Goal: Task Accomplishment & Management: Use online tool/utility

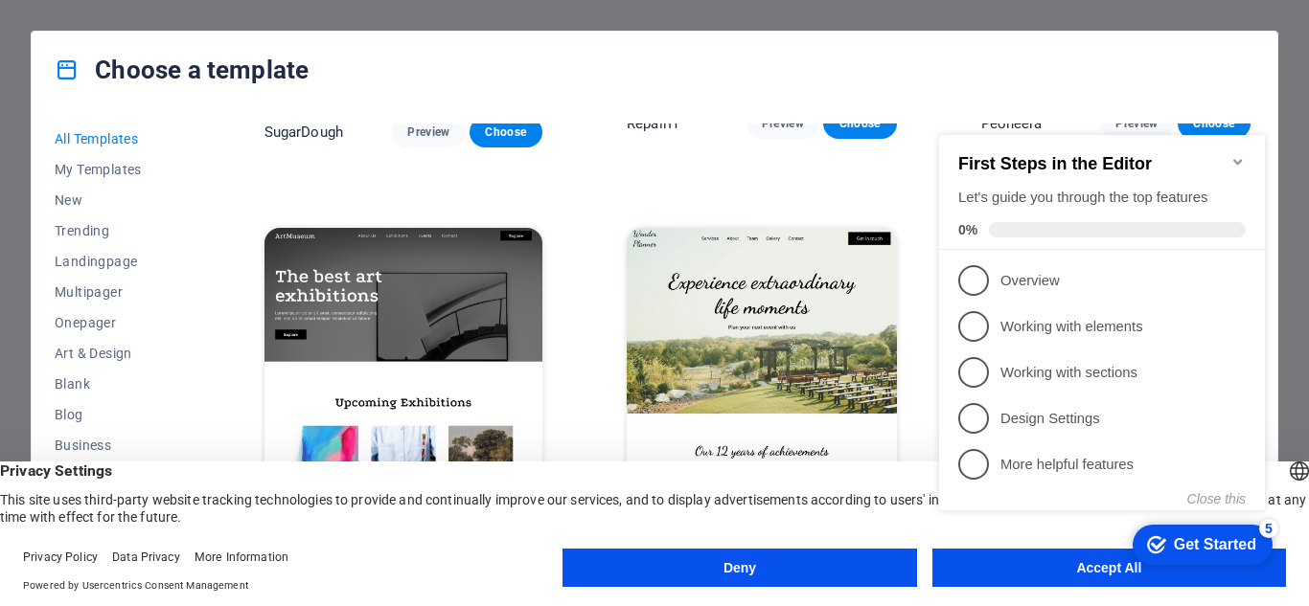
scroll to position [383, 0]
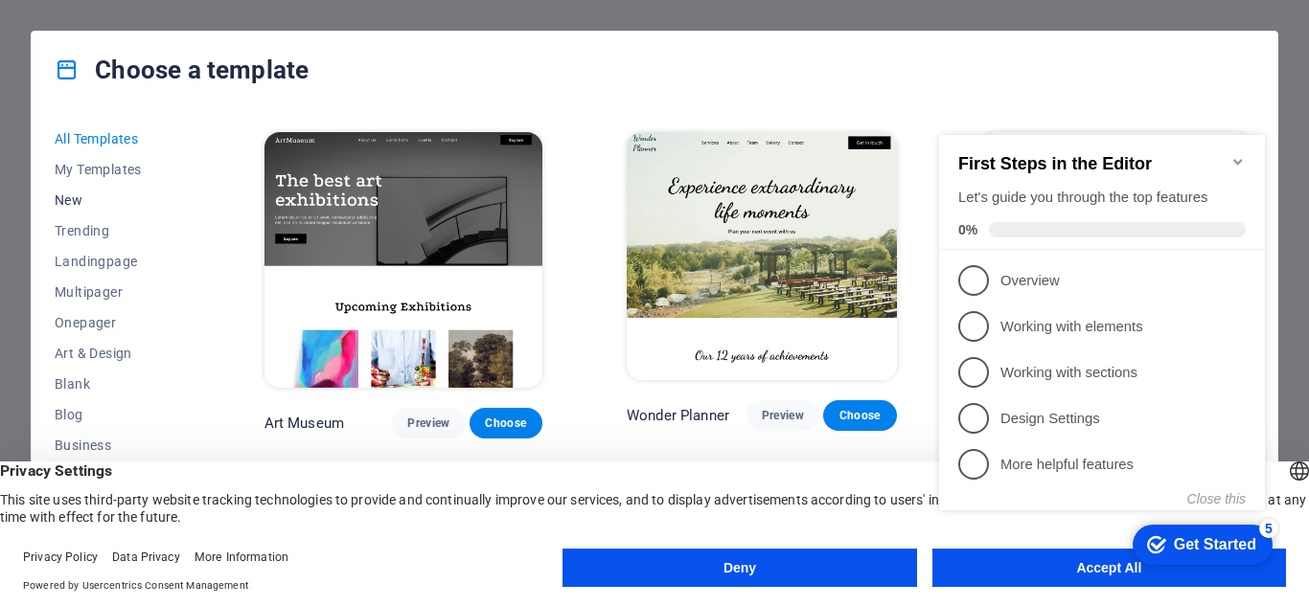
click at [76, 196] on span "New" at bounding box center [117, 200] width 125 height 15
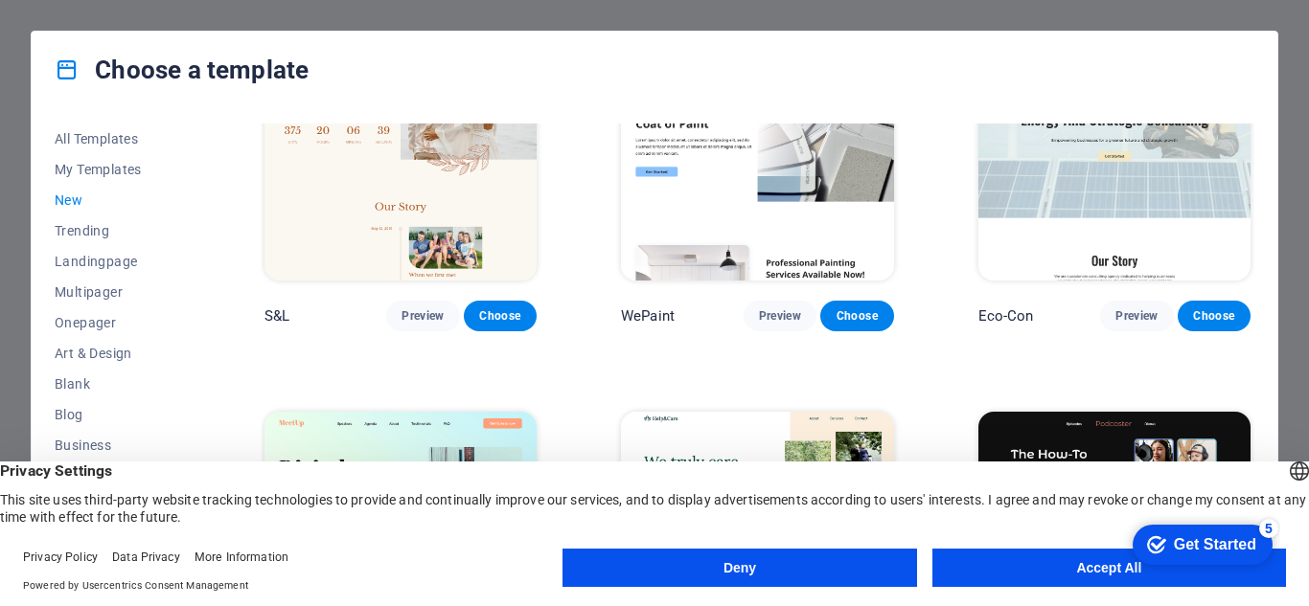
scroll to position [766, 0]
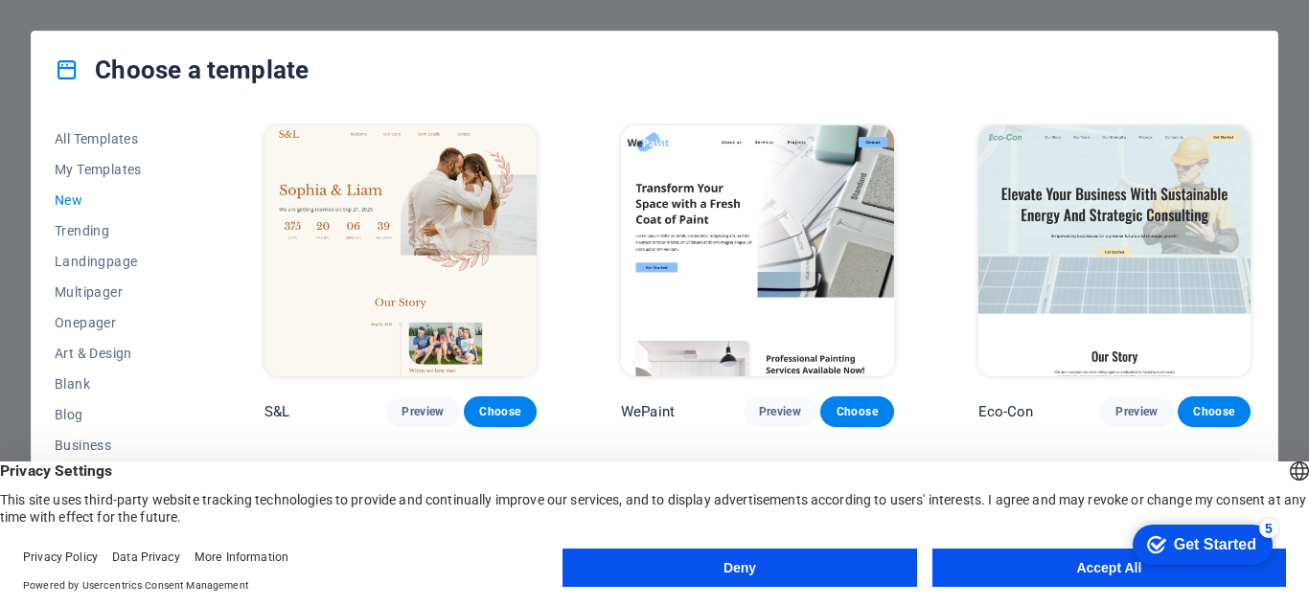
click at [1094, 297] on img at bounding box center [1114, 250] width 272 height 251
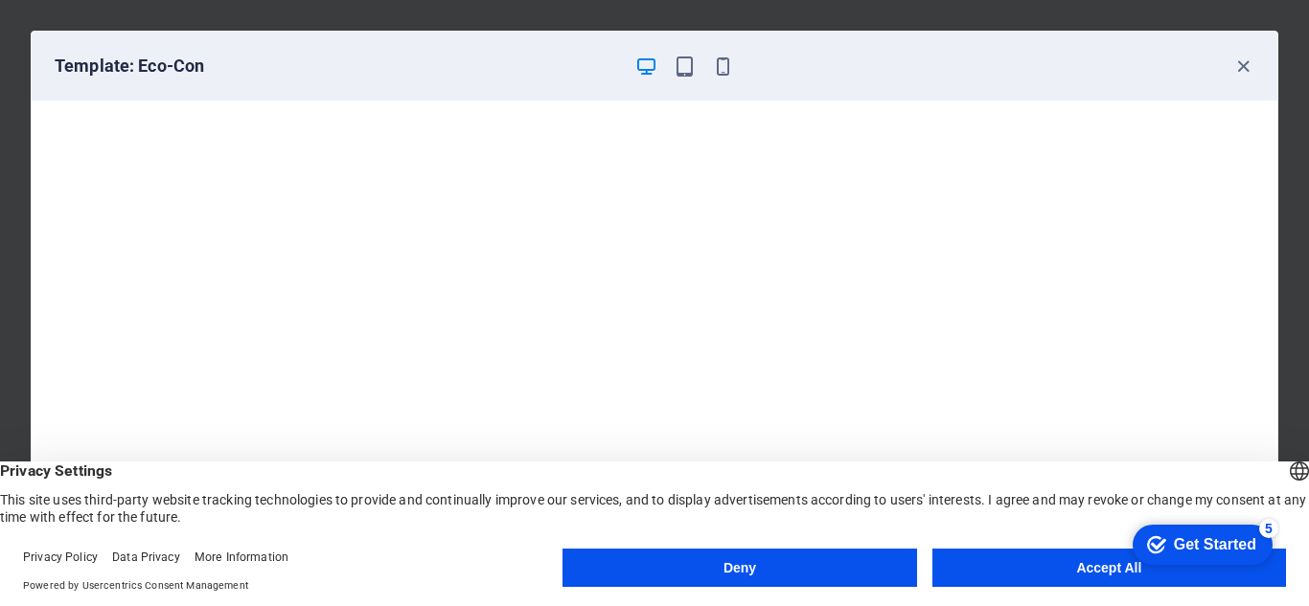
click at [1031, 570] on button "Accept All" at bounding box center [1108, 568] width 353 height 38
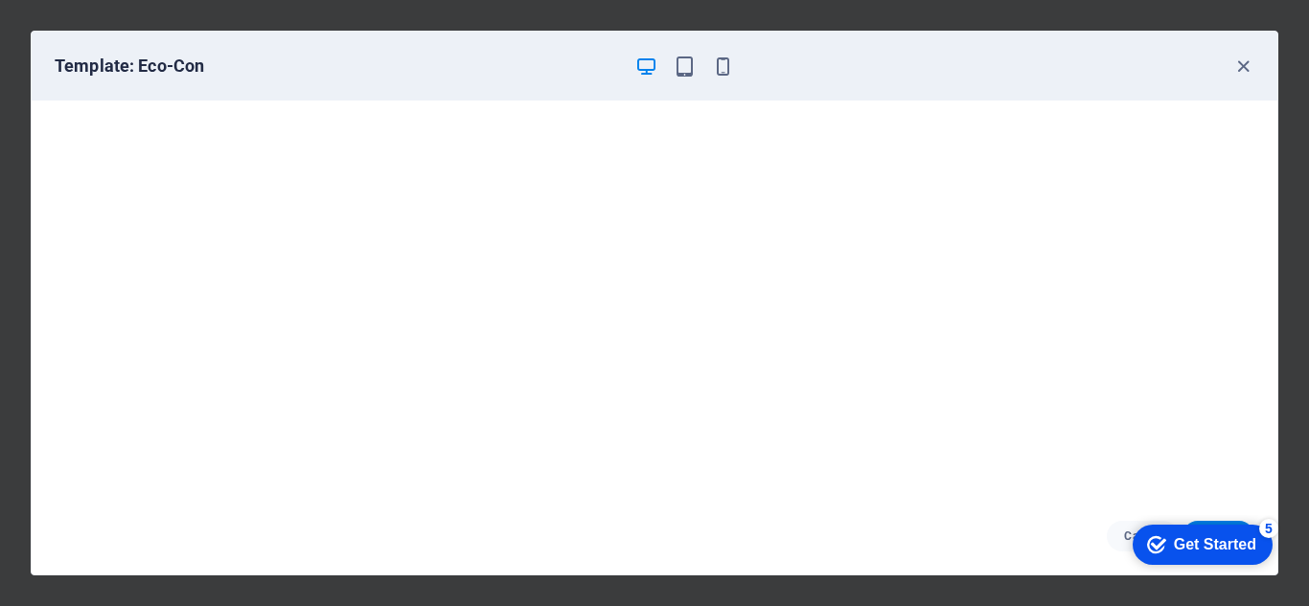
click at [1155, 532] on div "checkmark Get Started 5" at bounding box center [1202, 545] width 140 height 40
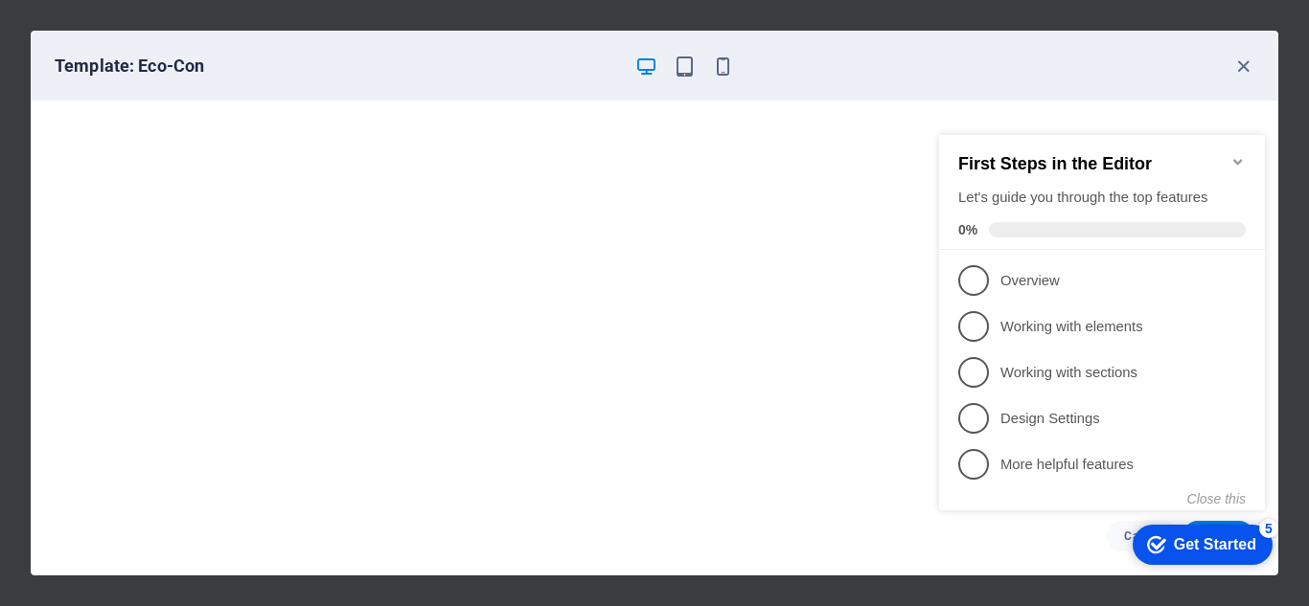
click at [1155, 532] on div "checkmark Get Started 5" at bounding box center [1202, 545] width 140 height 40
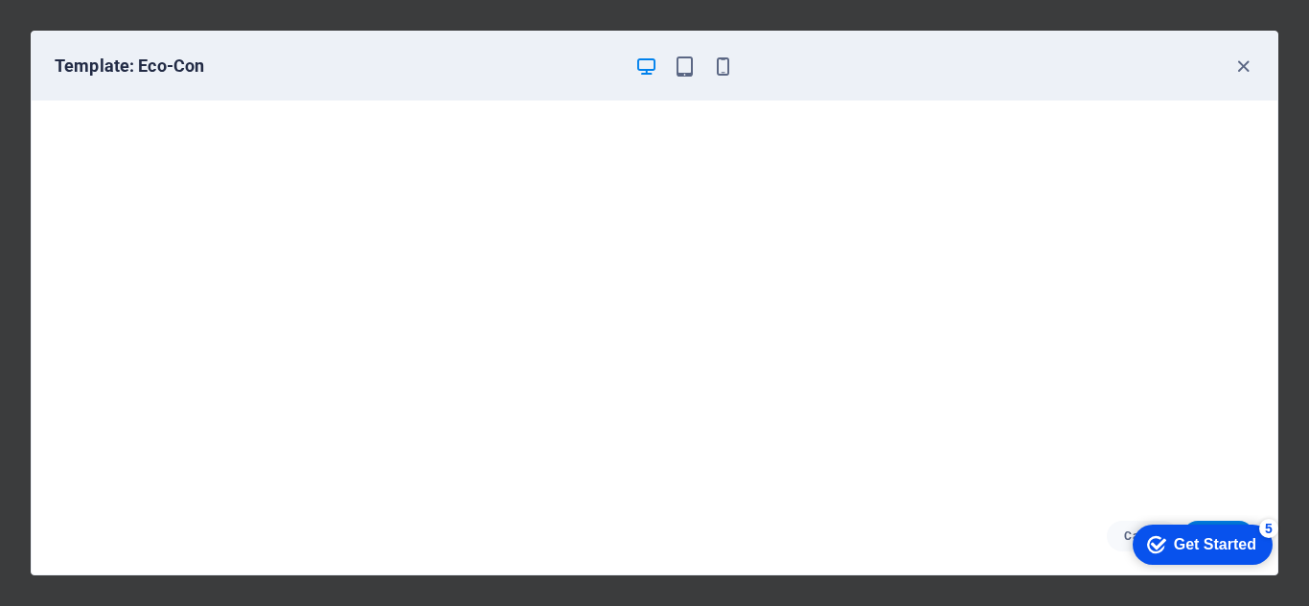
click at [1229, 66] on div "Template: Eco-Con" at bounding box center [643, 66] width 1176 height 23
click at [1233, 60] on icon "button" at bounding box center [1243, 67] width 22 height 22
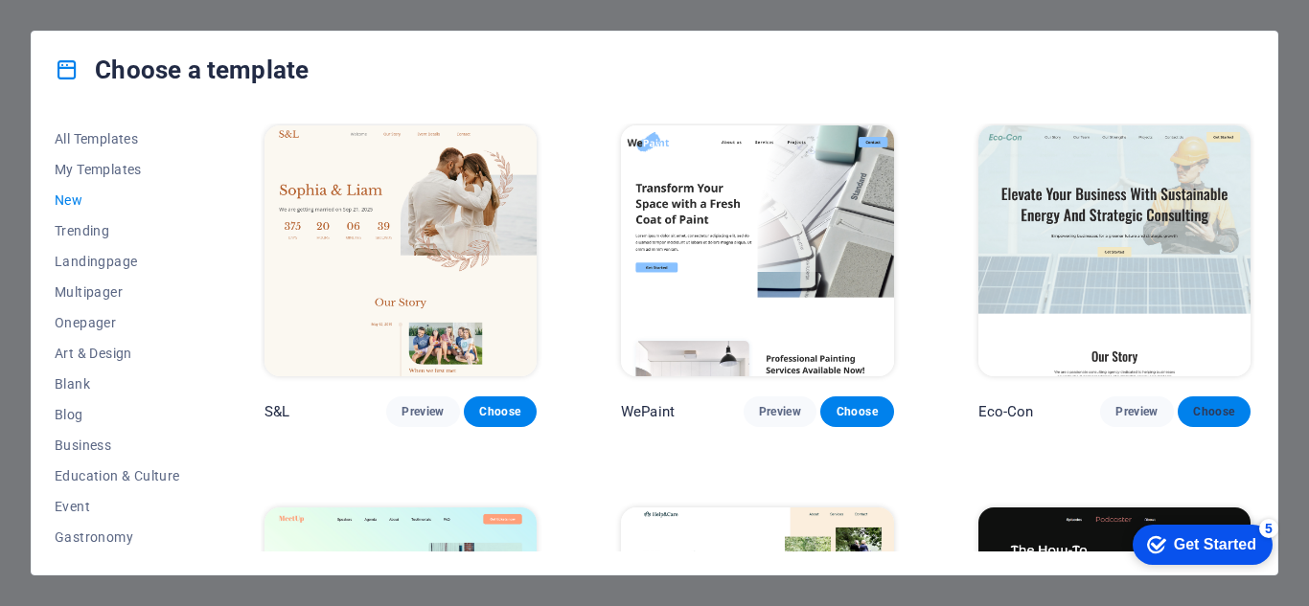
click at [1200, 409] on span "Choose" at bounding box center [1214, 411] width 42 height 15
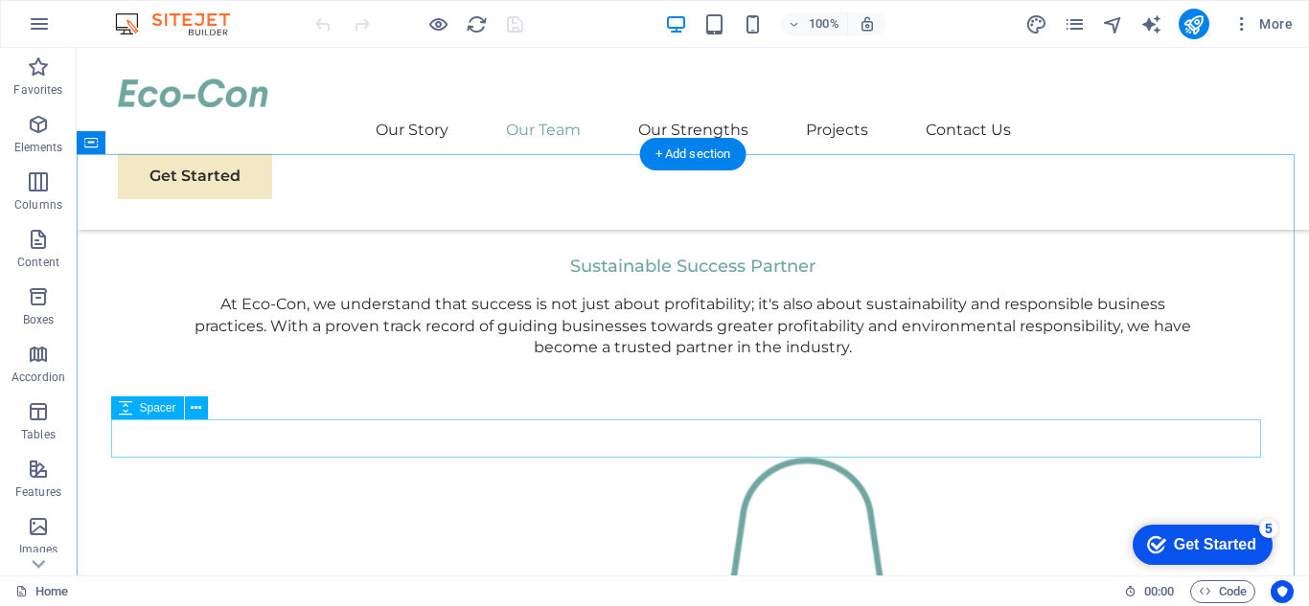
scroll to position [1533, 0]
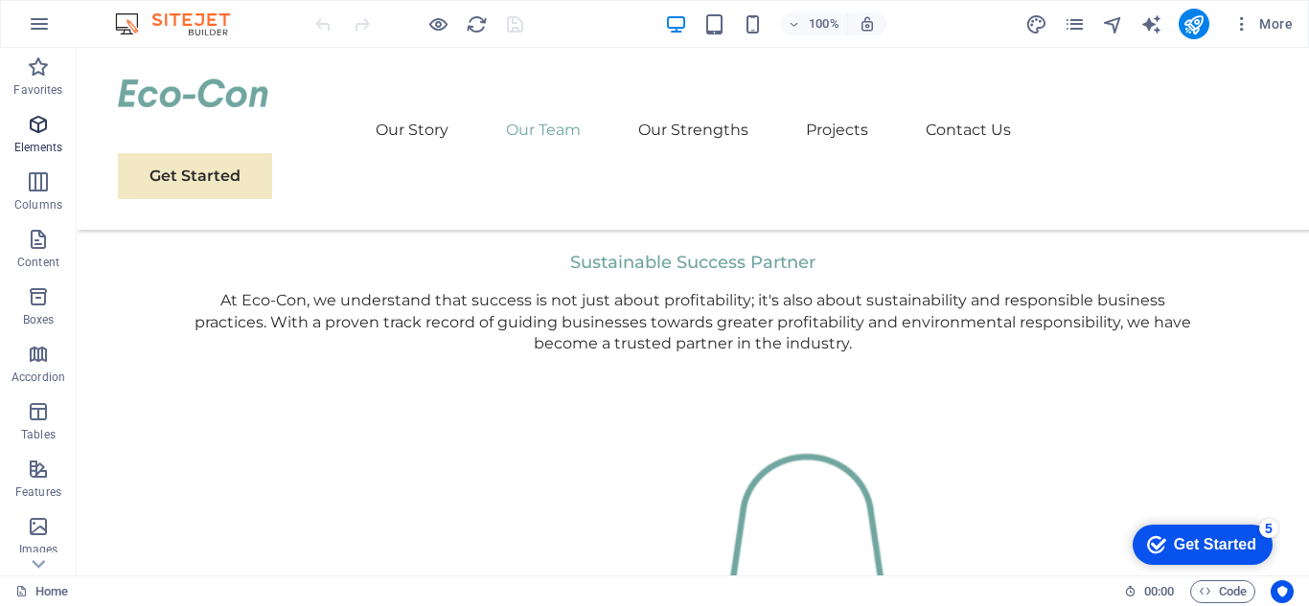
click at [40, 128] on icon "button" at bounding box center [38, 124] width 23 height 23
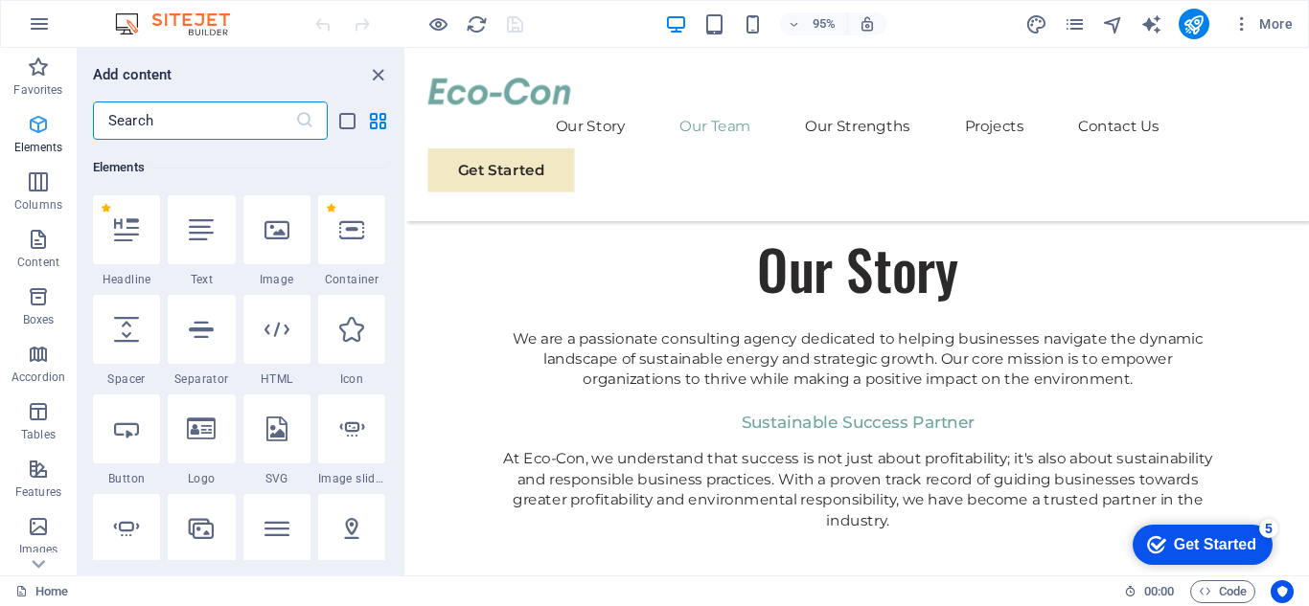
scroll to position [204, 0]
click at [35, 77] on icon "button" at bounding box center [38, 67] width 23 height 23
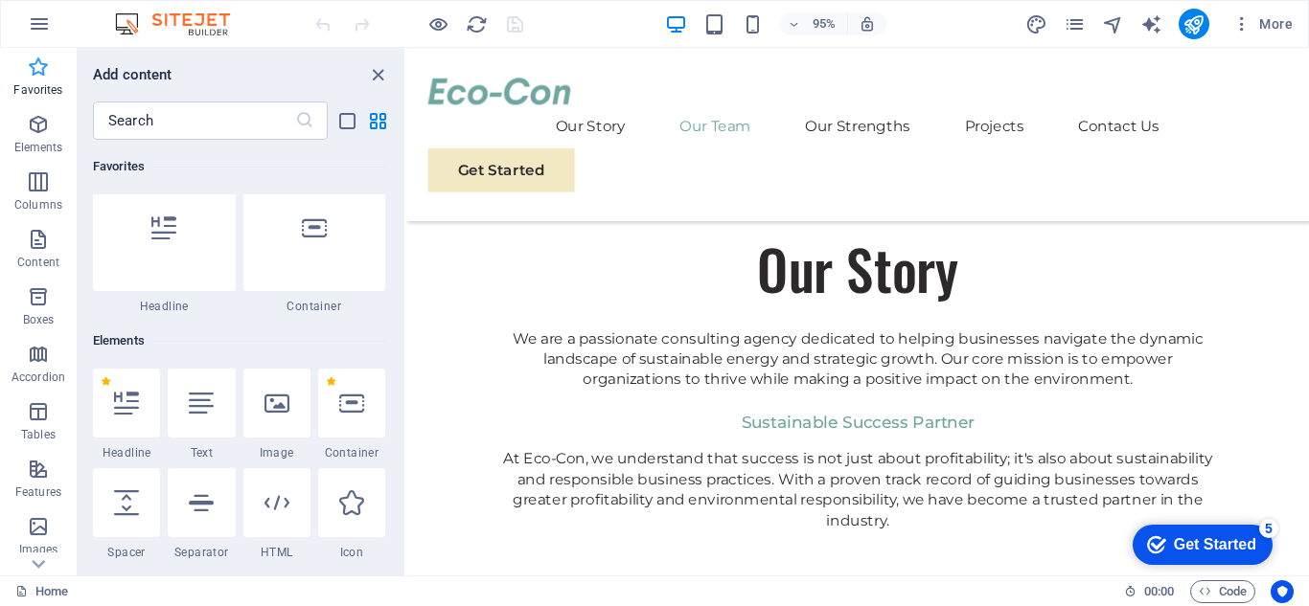
scroll to position [0, 0]
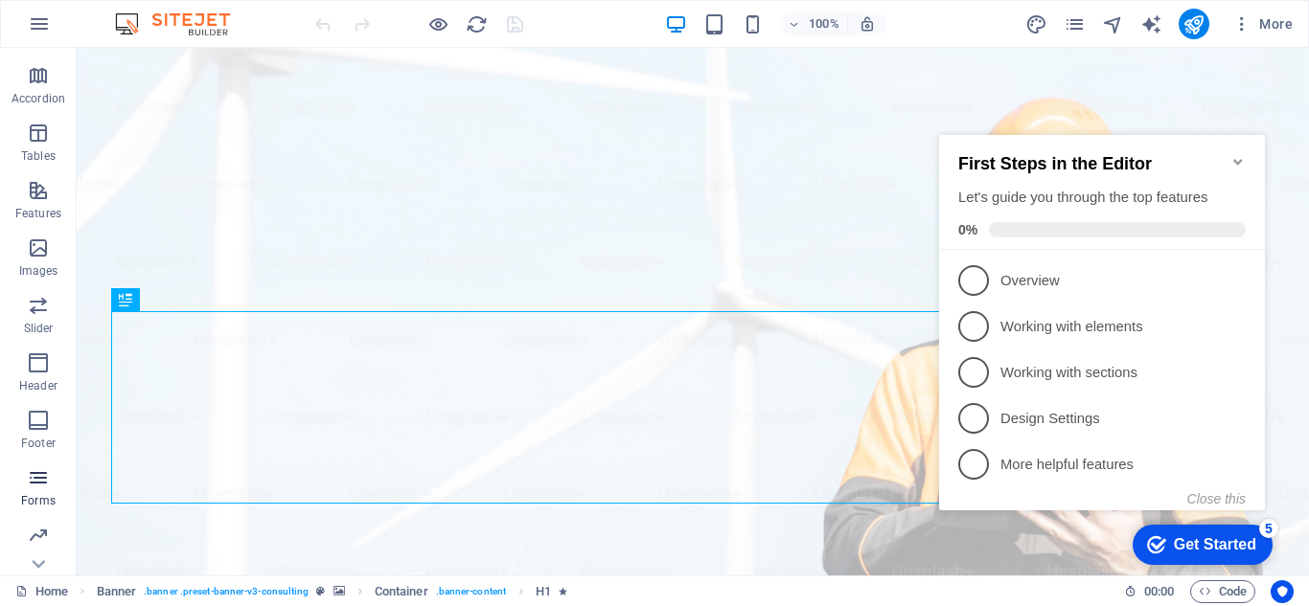
scroll to position [287, 0]
click at [1235, 159] on icon "Minimize checklist" at bounding box center [1237, 162] width 9 height 6
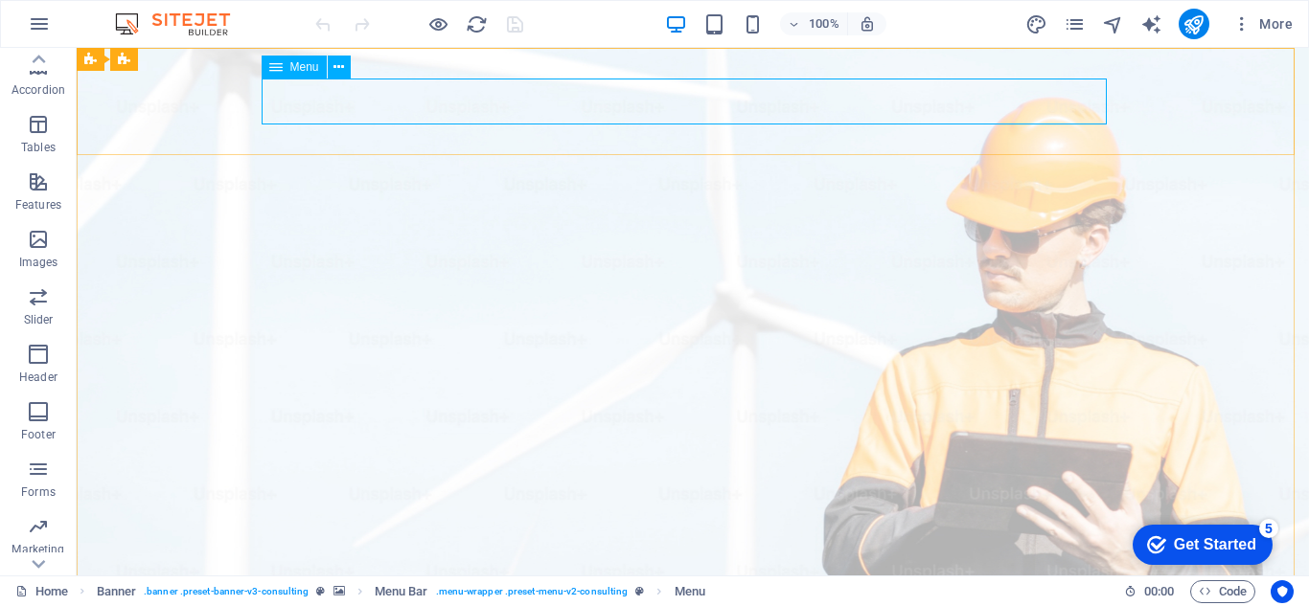
click at [303, 71] on span "Menu" at bounding box center [304, 66] width 29 height 11
click at [339, 66] on icon at bounding box center [338, 67] width 11 height 20
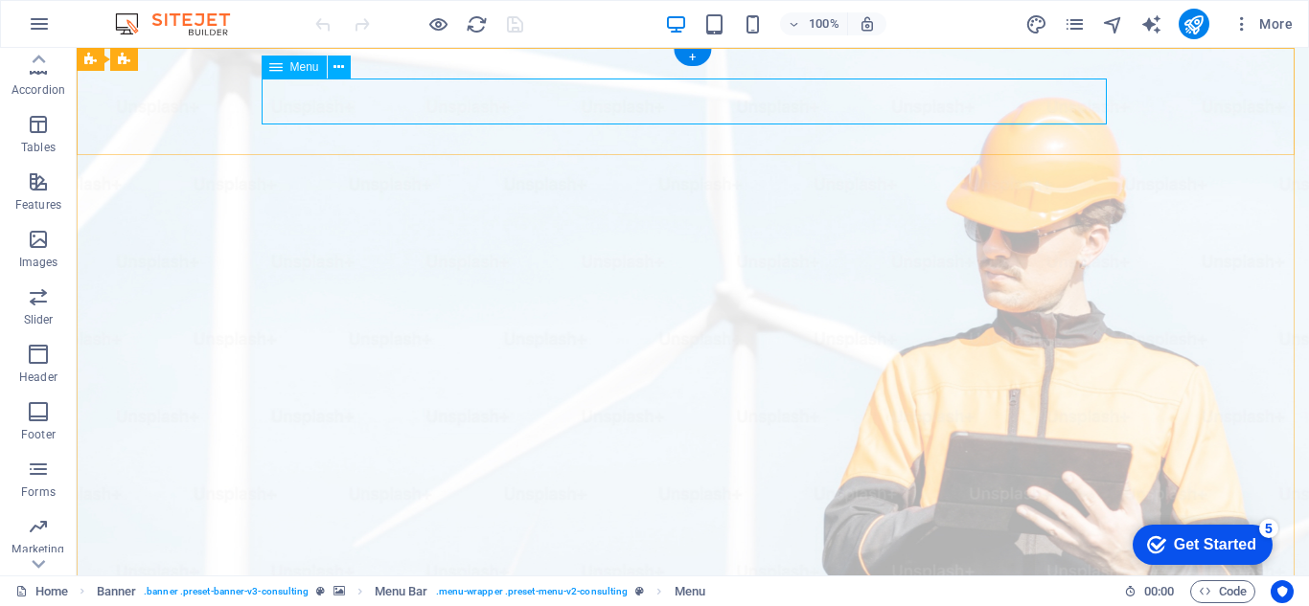
select select
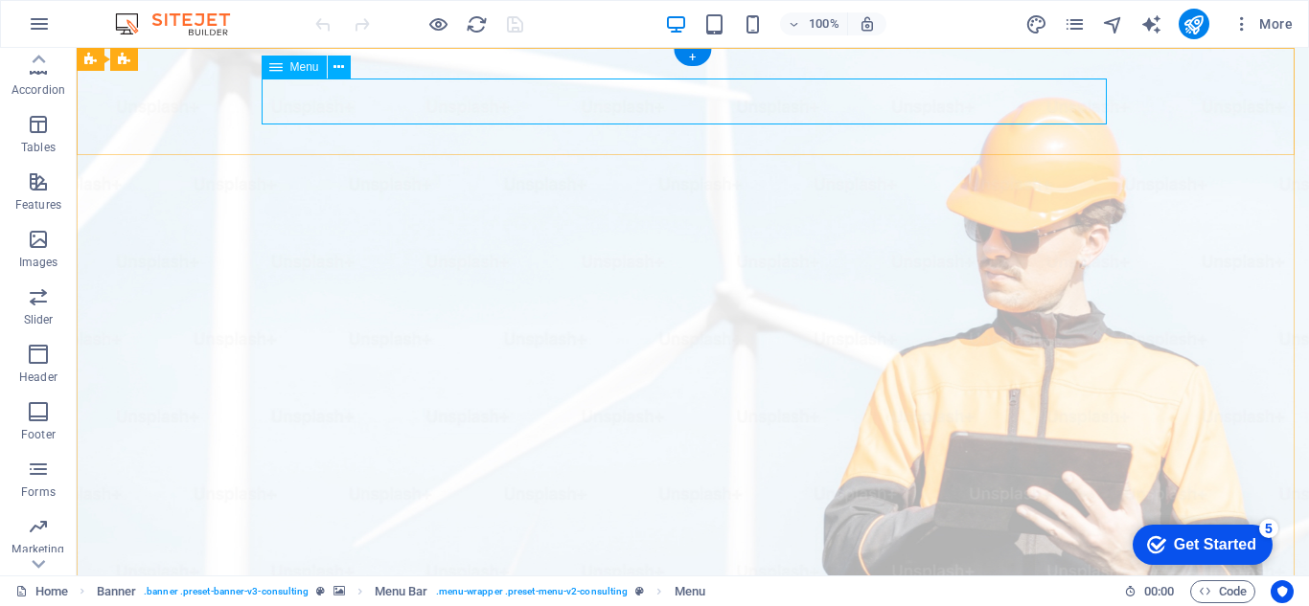
select select
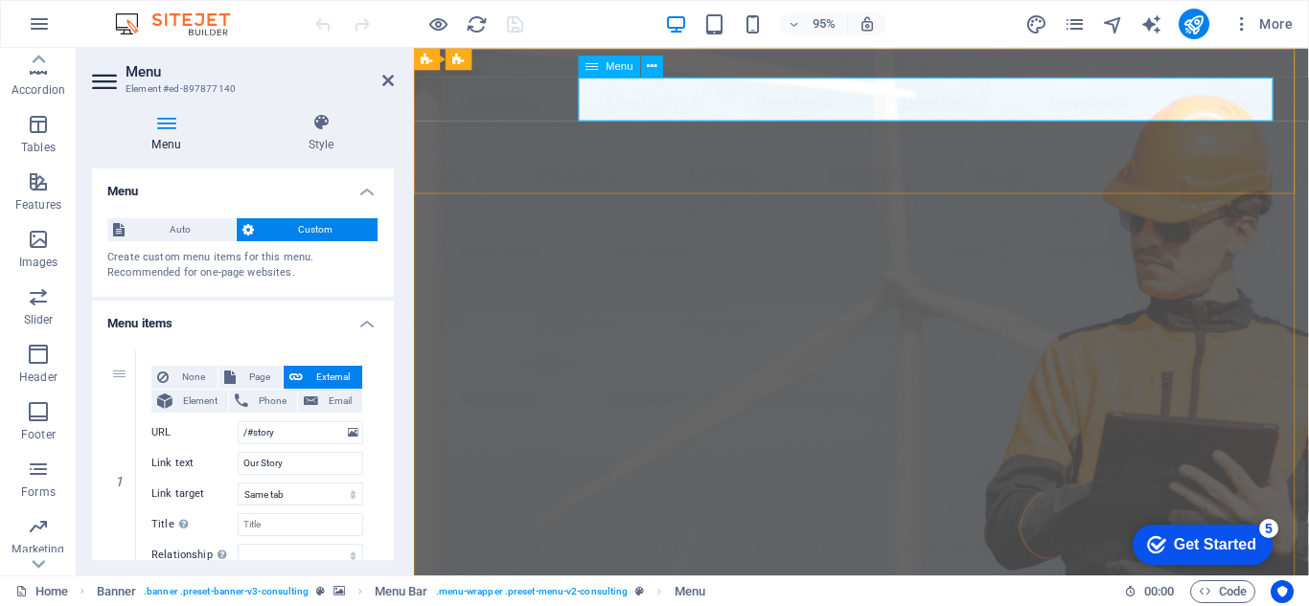
click at [626, 69] on span "Menu" at bounding box center [619, 65] width 28 height 11
click at [653, 65] on icon at bounding box center [653, 66] width 10 height 19
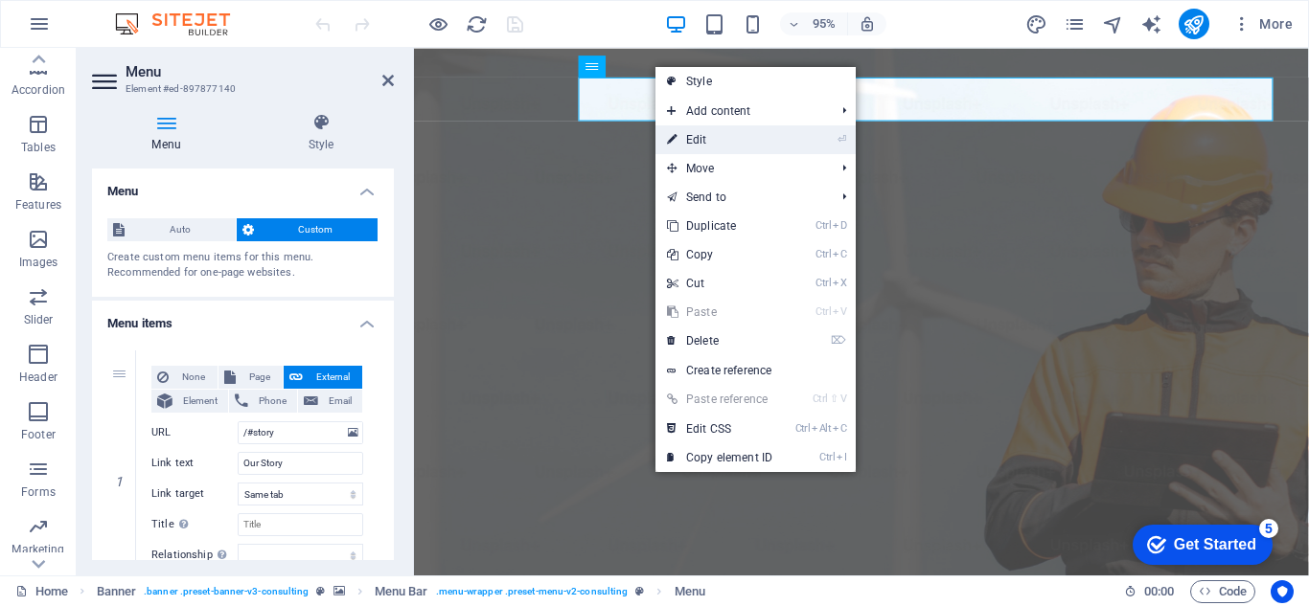
click at [740, 132] on link "⏎ Edit" at bounding box center [719, 139] width 128 height 29
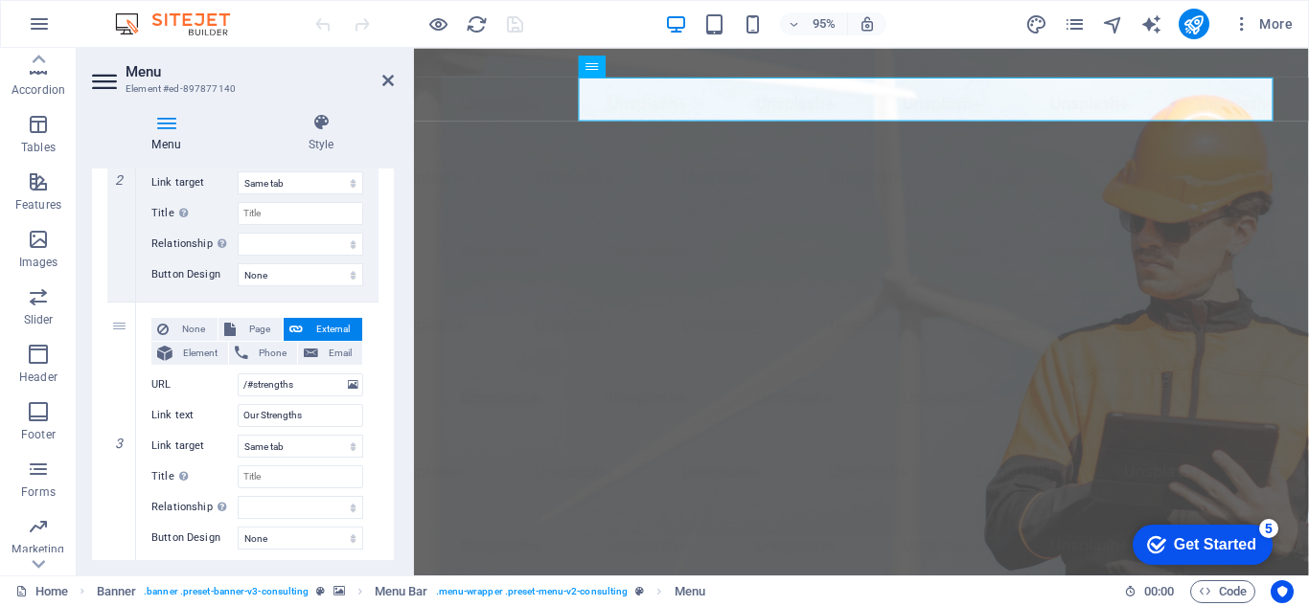
scroll to position [0, 0]
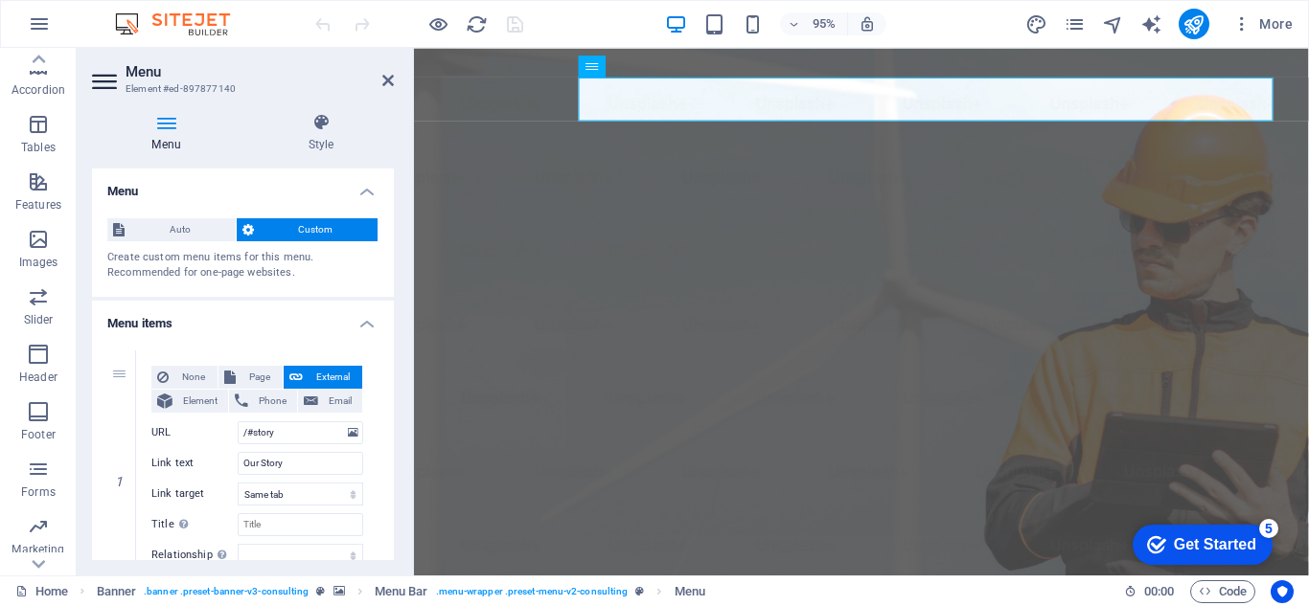
click at [169, 126] on icon at bounding box center [166, 122] width 148 height 19
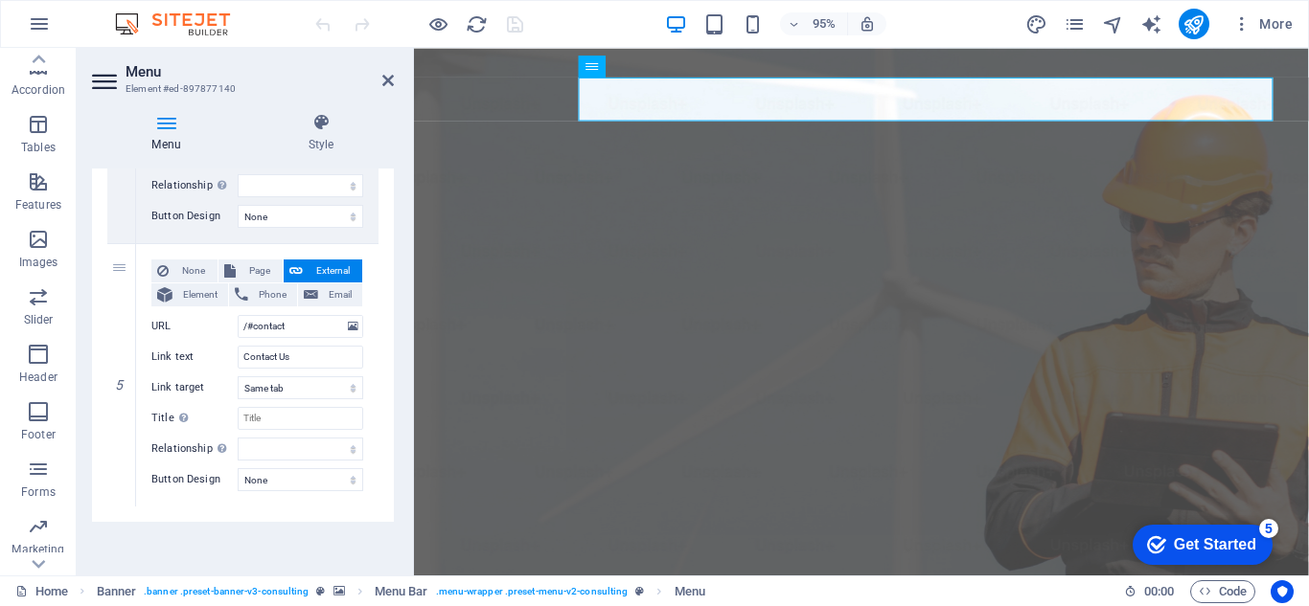
scroll to position [585, 0]
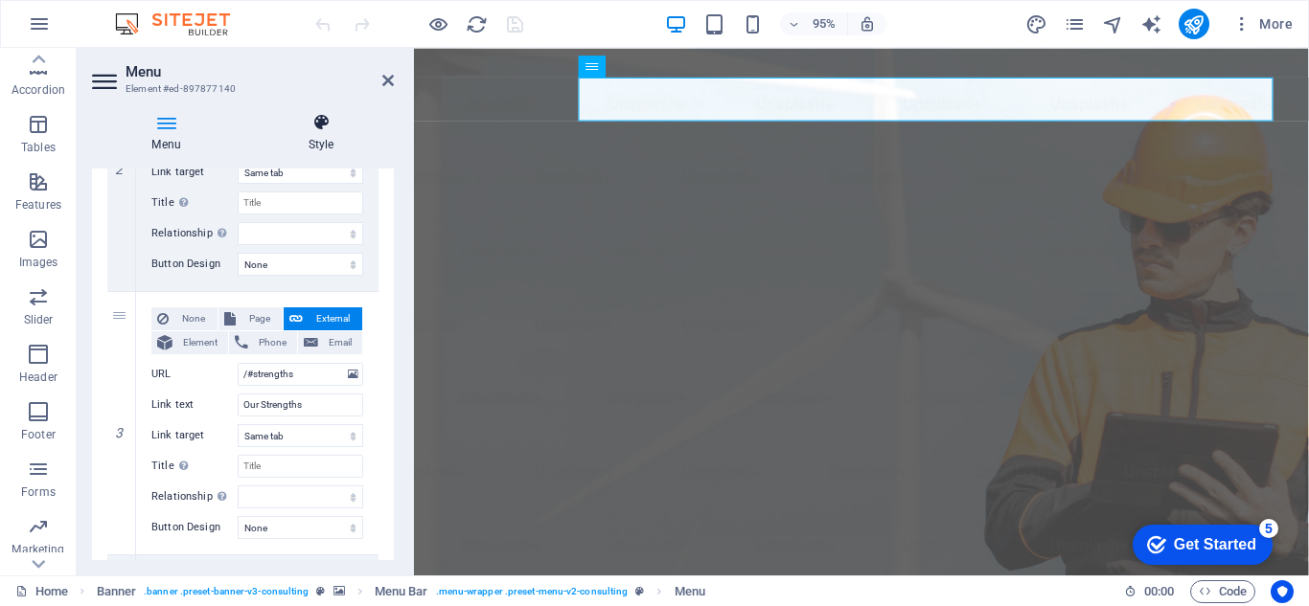
click at [329, 118] on icon at bounding box center [321, 122] width 146 height 19
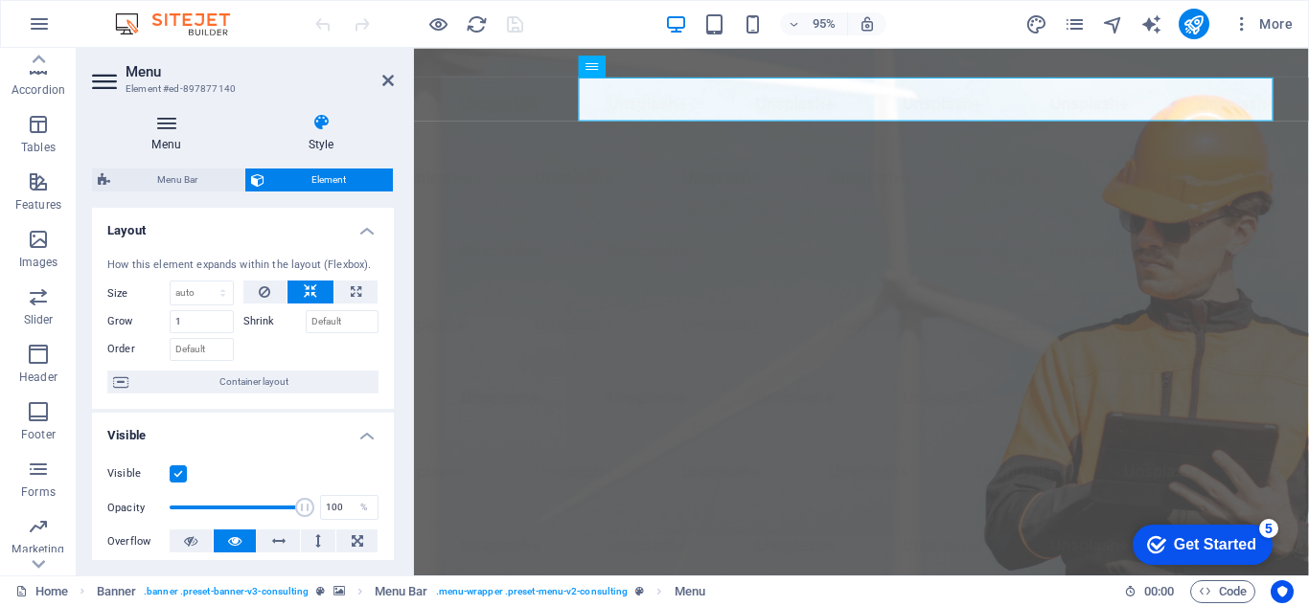
click at [206, 124] on icon at bounding box center [166, 122] width 148 height 19
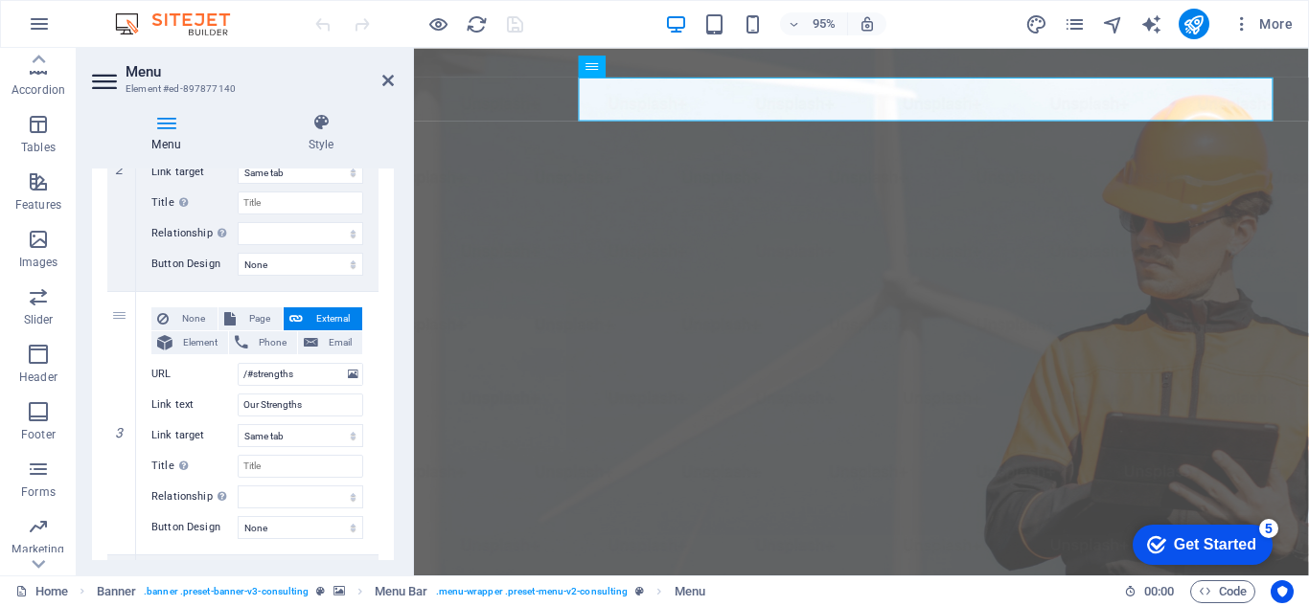
click at [120, 73] on icon at bounding box center [106, 81] width 29 height 31
click at [395, 75] on aside "Menu Element #ed-897877140 Menu Style Menu Auto Custom Create custom menu items…" at bounding box center [245, 312] width 337 height 528
click at [389, 80] on icon at bounding box center [387, 80] width 11 height 15
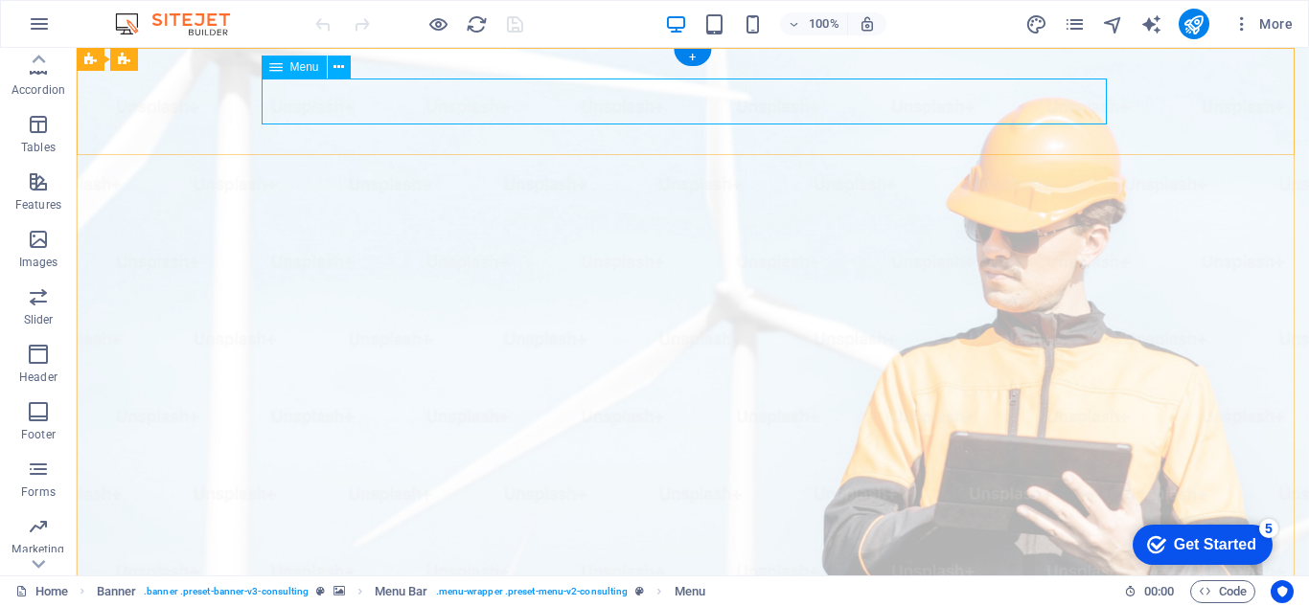
click at [164, 59] on span "Menu Bar" at bounding box center [163, 59] width 50 height 11
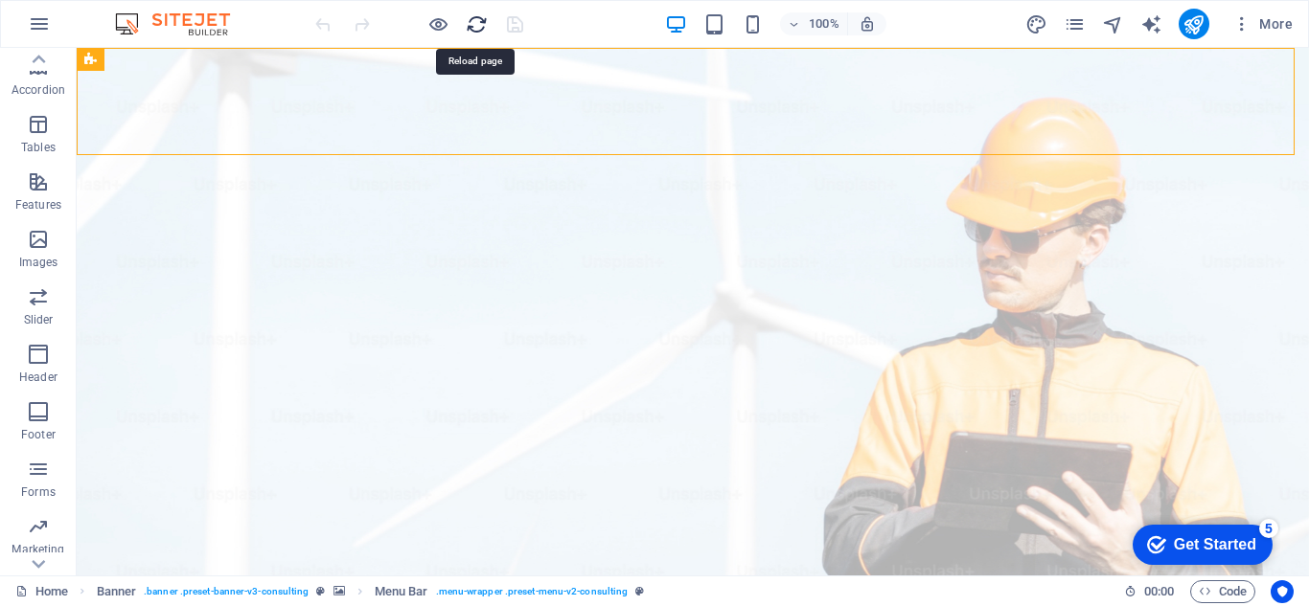
click at [469, 27] on icon "reload" at bounding box center [477, 24] width 22 height 22
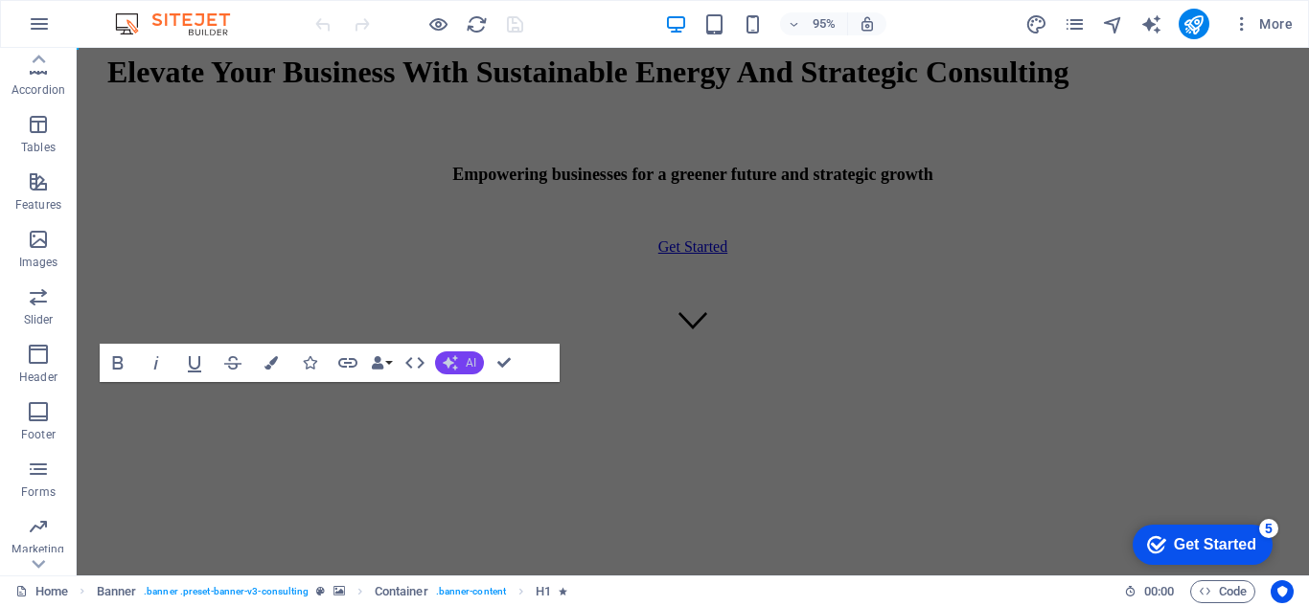
scroll to position [0, 0]
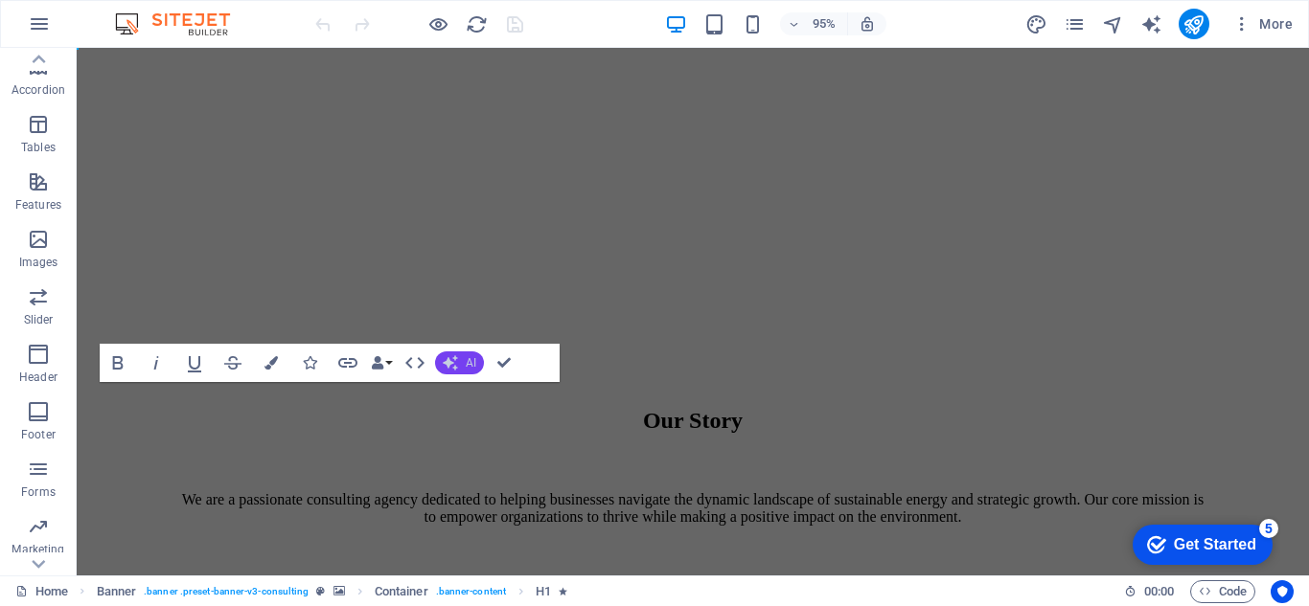
scroll to position [766, 0]
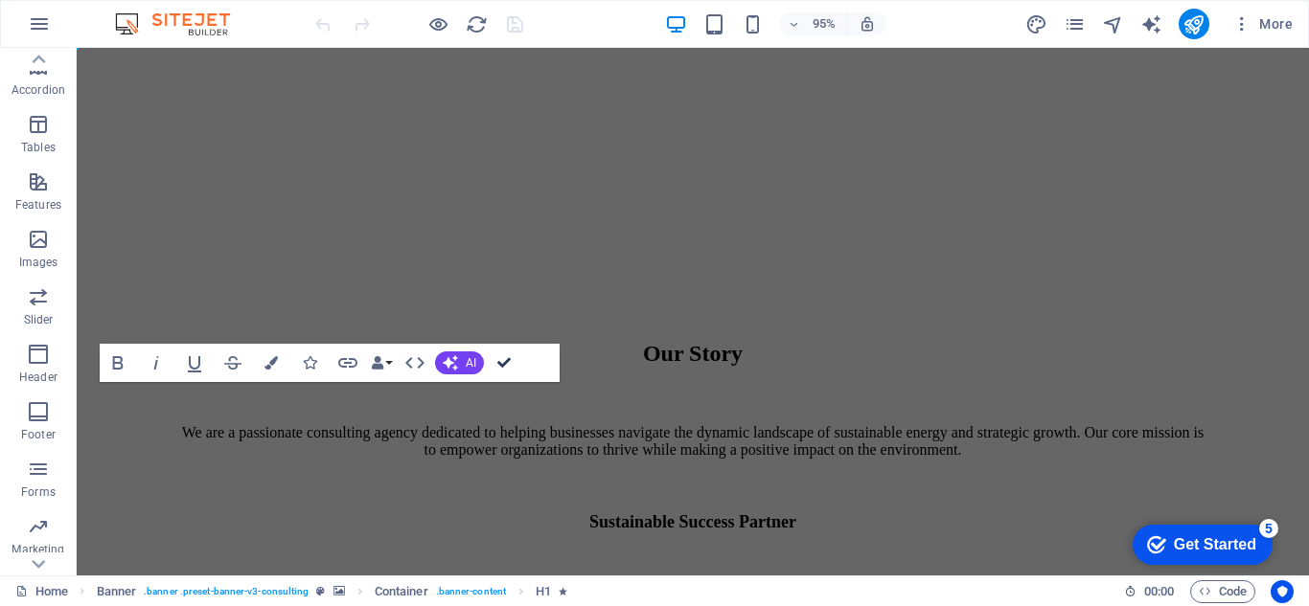
click at [506, 361] on icon "button" at bounding box center [503, 362] width 13 height 13
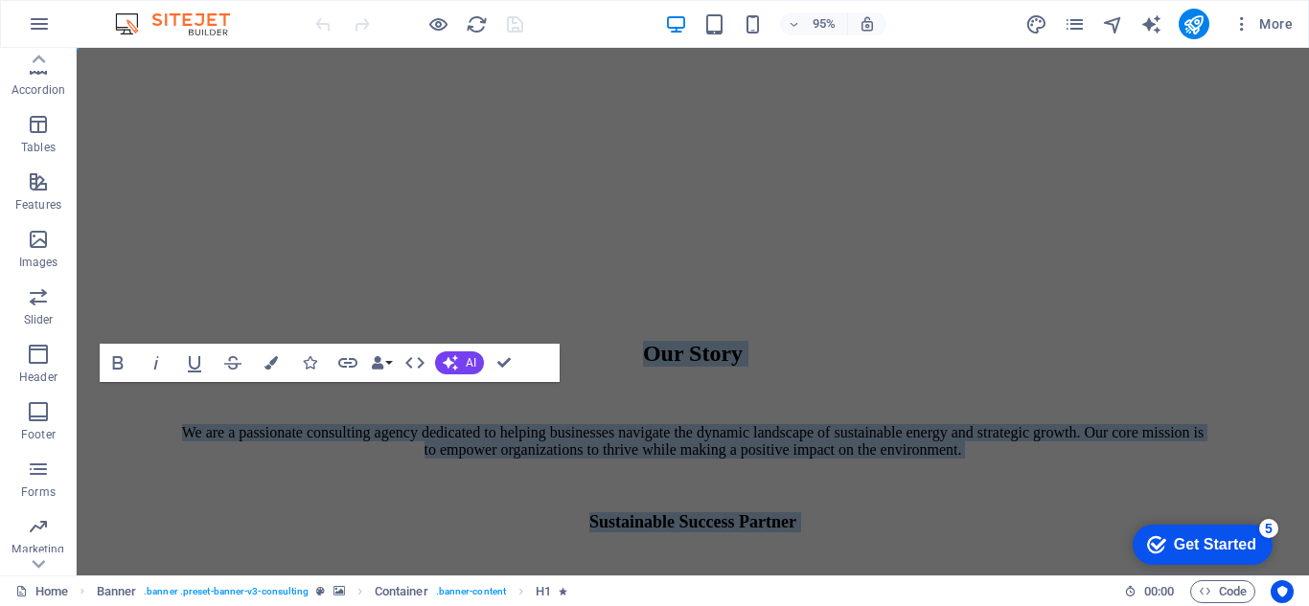
click at [737, 357] on h2 "Our Story" at bounding box center [692, 354] width 1025 height 26
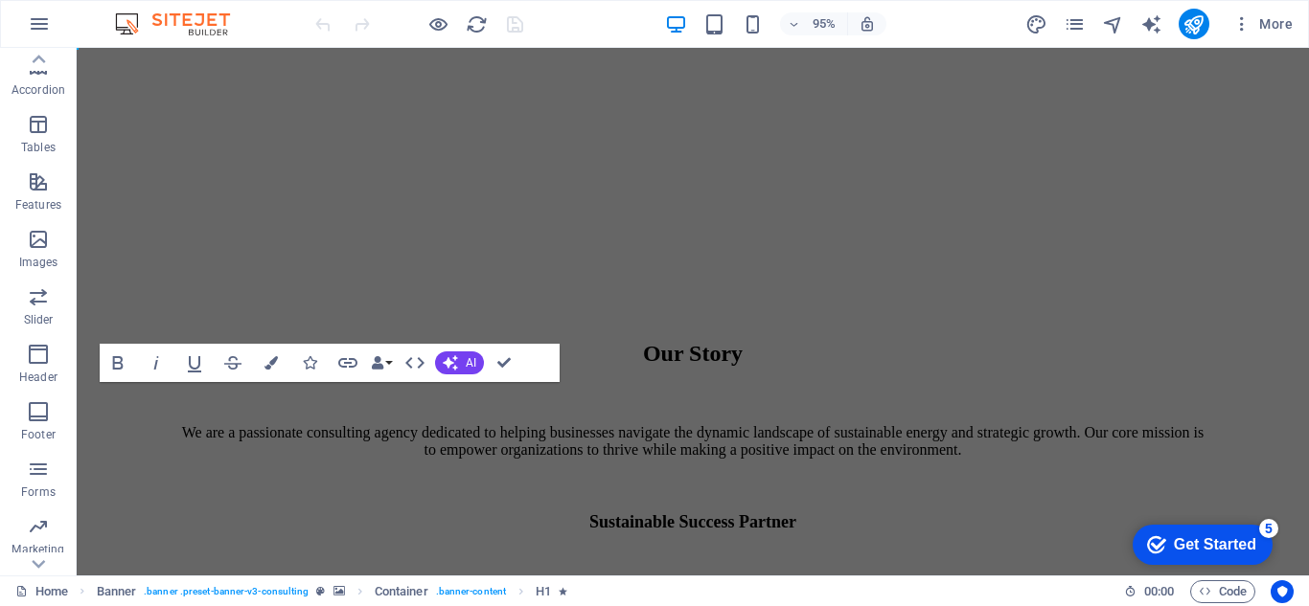
drag, startPoint x: 376, startPoint y: 124, endPoint x: 714, endPoint y: 161, distance: 340.2
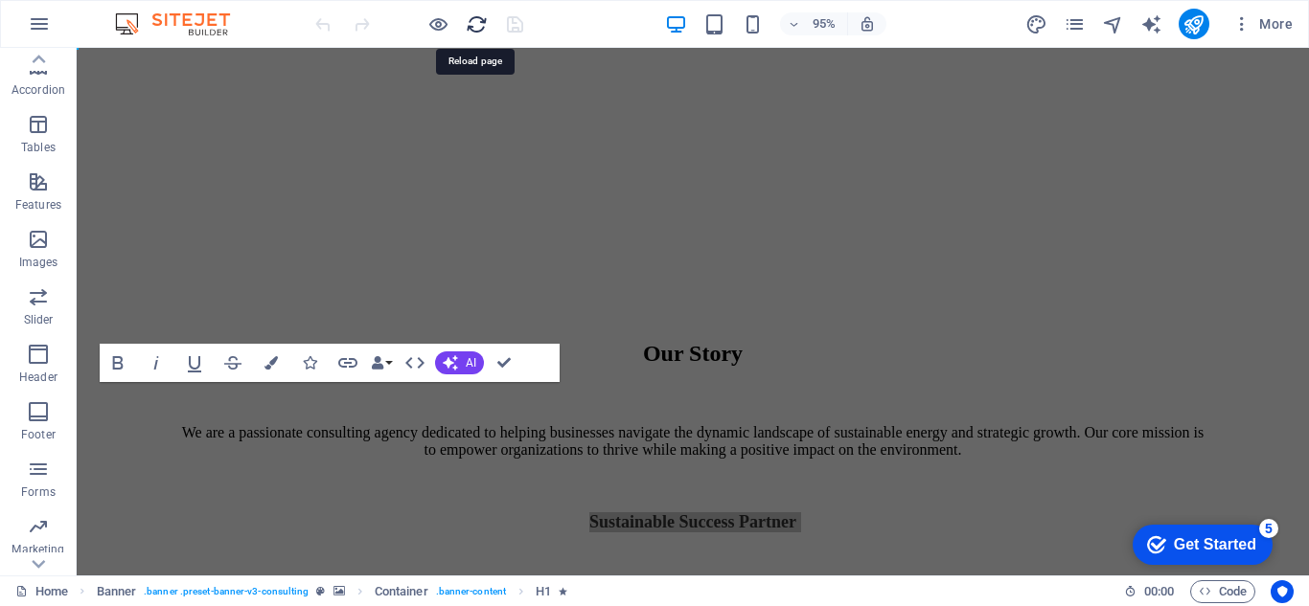
click at [471, 23] on icon "reload" at bounding box center [477, 24] width 22 height 22
click at [472, 23] on icon "reload" at bounding box center [477, 24] width 22 height 22
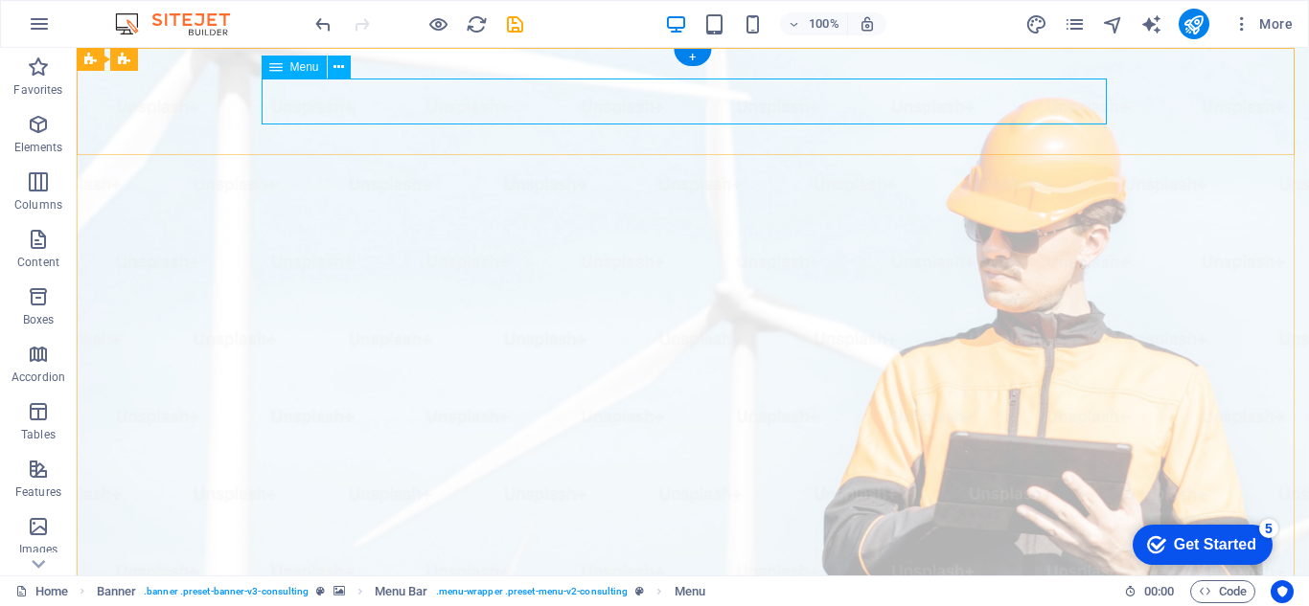
select select
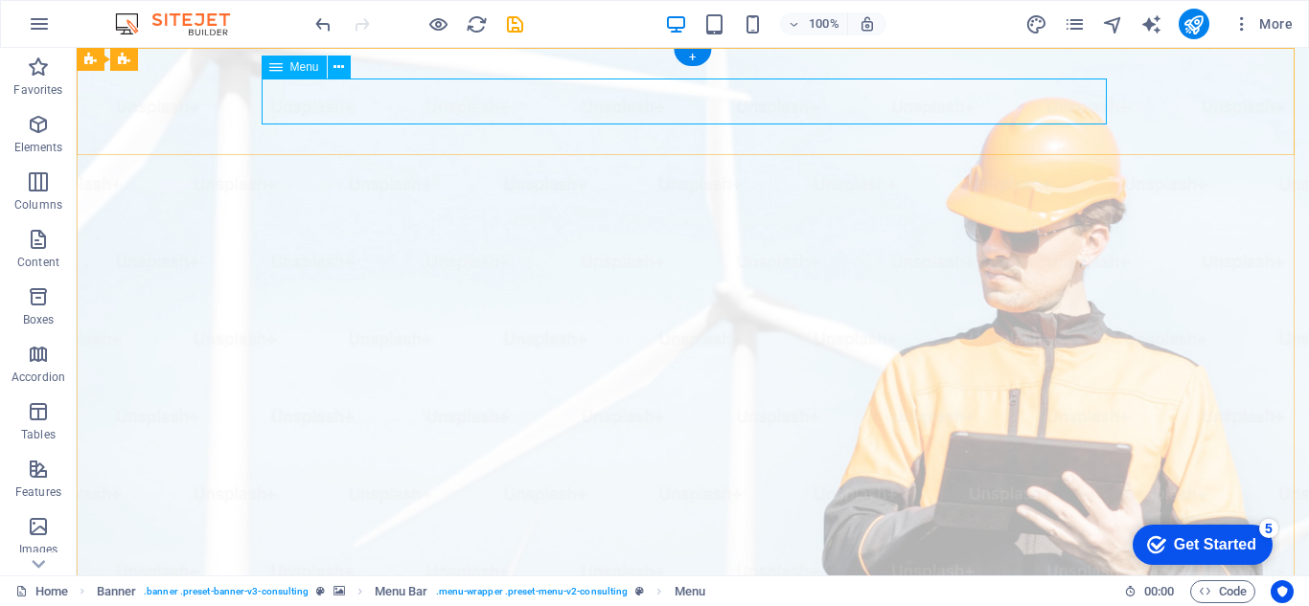
select select
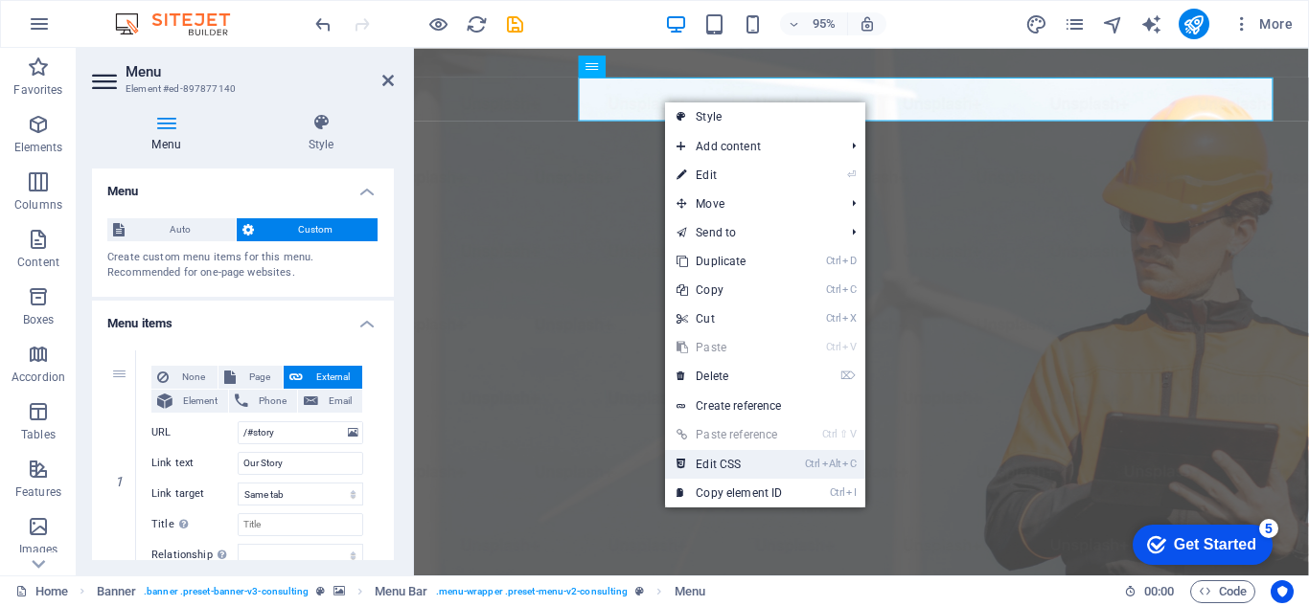
click at [726, 467] on link "Ctrl Alt C Edit CSS" at bounding box center [729, 464] width 128 height 29
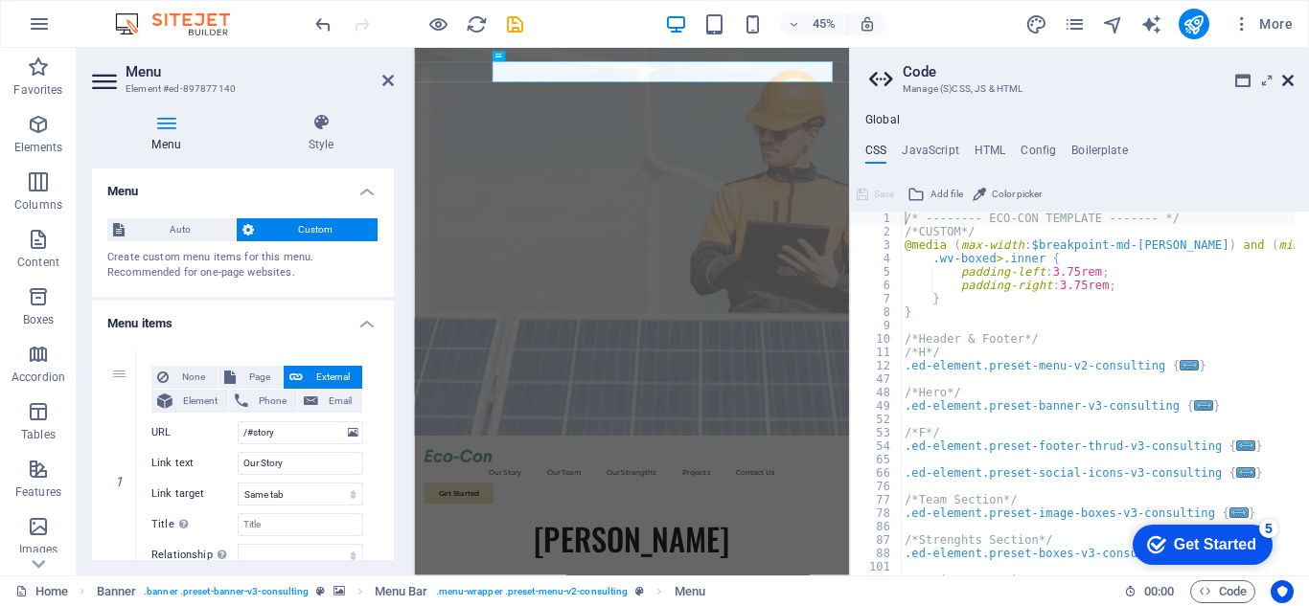
click at [1291, 81] on icon at bounding box center [1287, 80] width 11 height 15
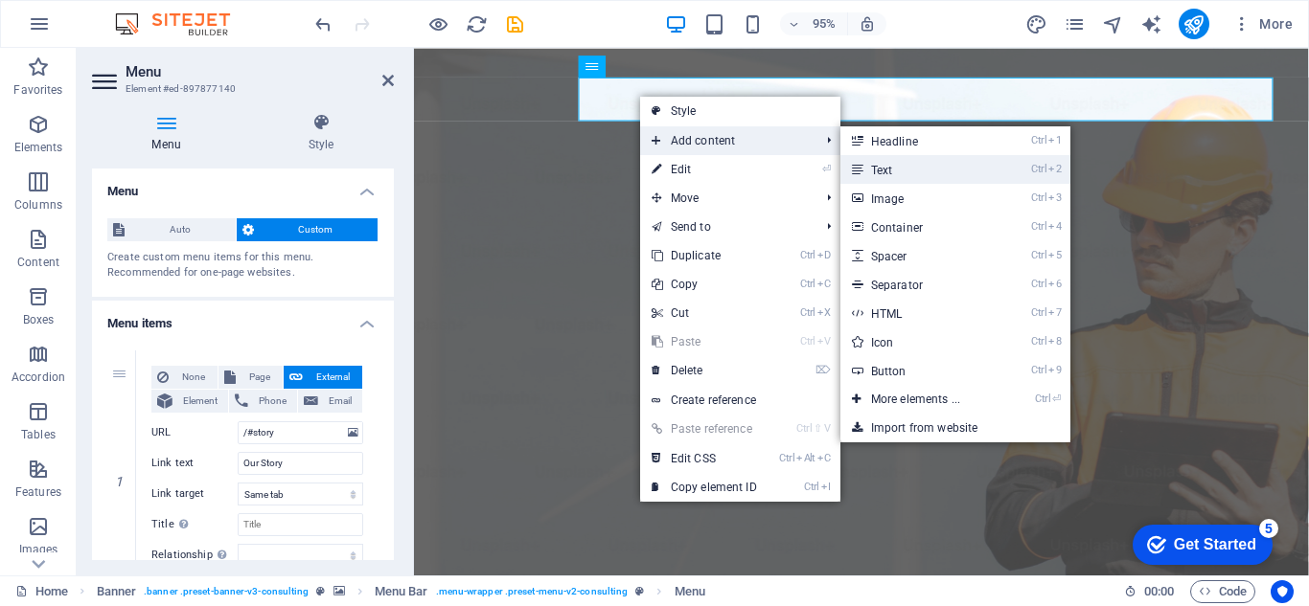
click at [861, 166] on icon at bounding box center [857, 169] width 10 height 29
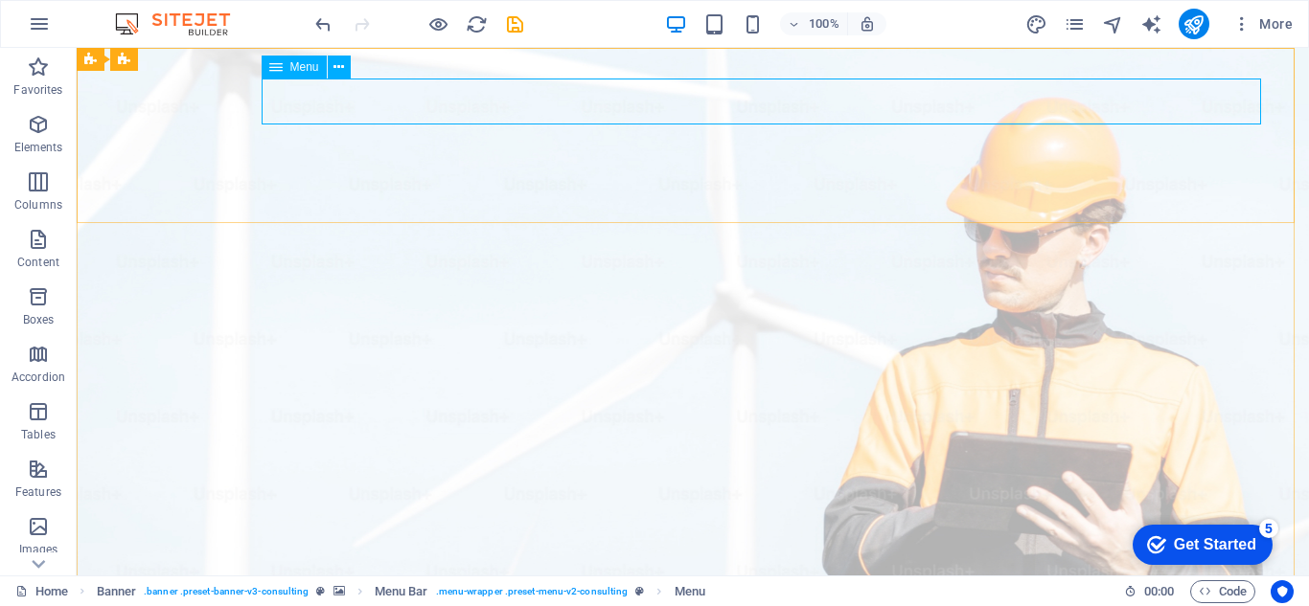
click at [302, 64] on span "Menu" at bounding box center [304, 66] width 29 height 11
select select
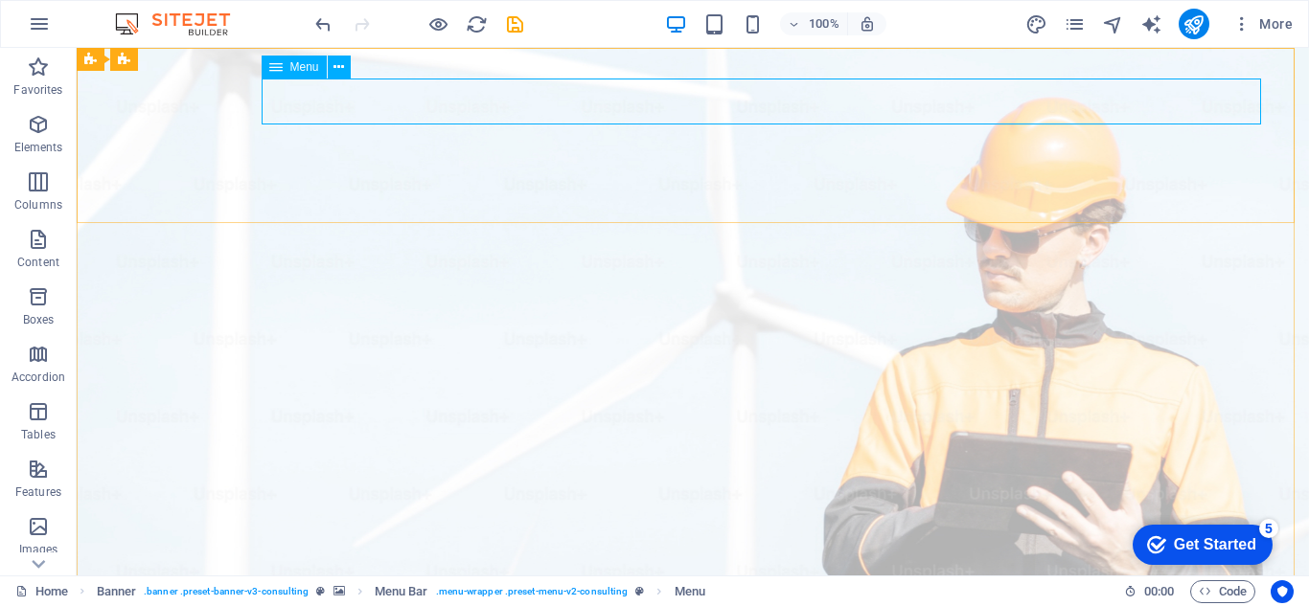
select select
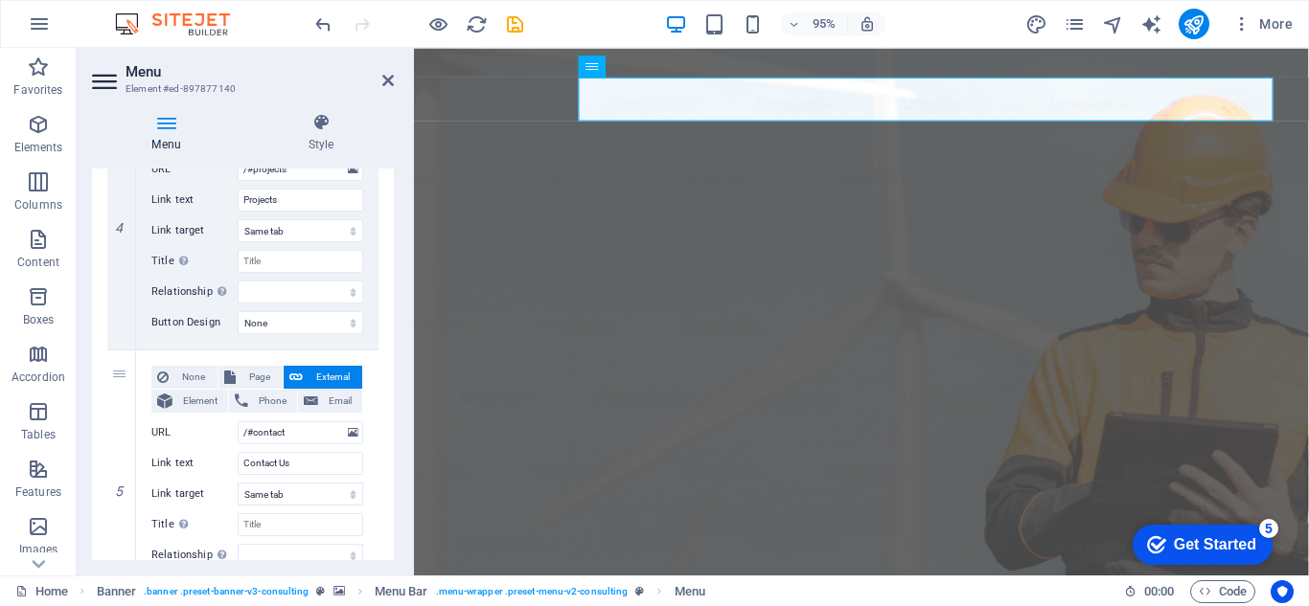
scroll to position [1160, 0]
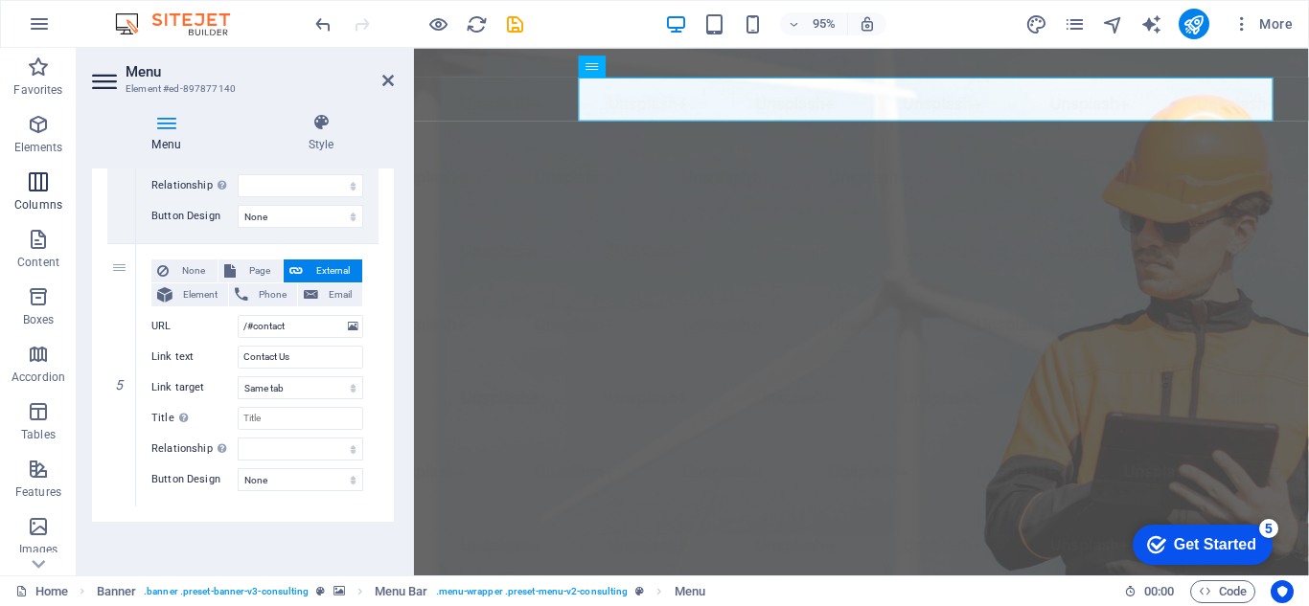
click at [46, 180] on icon "button" at bounding box center [38, 182] width 23 height 23
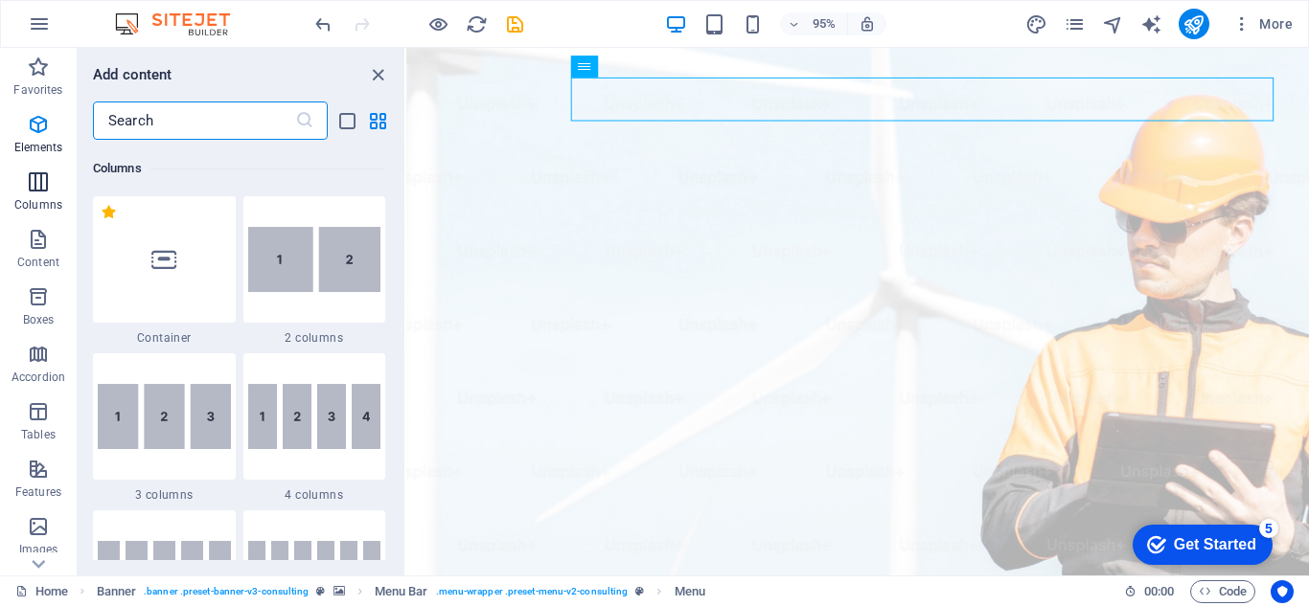
scroll to position [948, 0]
click at [43, 128] on icon "button" at bounding box center [38, 124] width 23 height 23
click at [47, 307] on icon "button" at bounding box center [38, 296] width 23 height 23
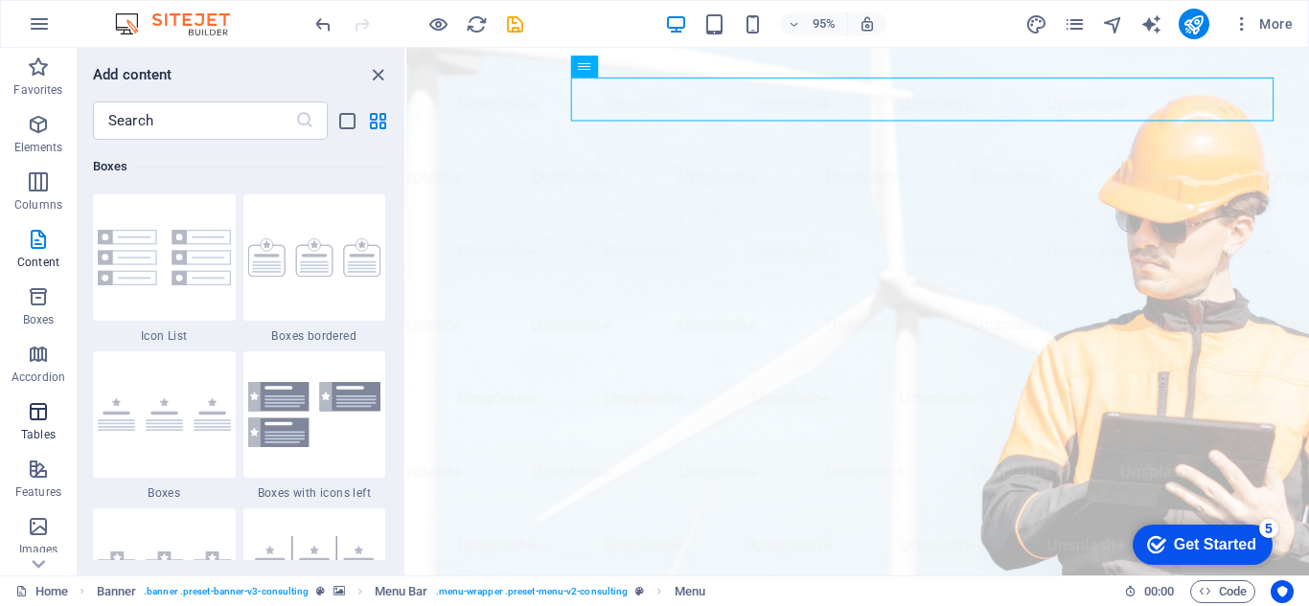
click at [45, 398] on button "Tables" at bounding box center [38, 421] width 77 height 57
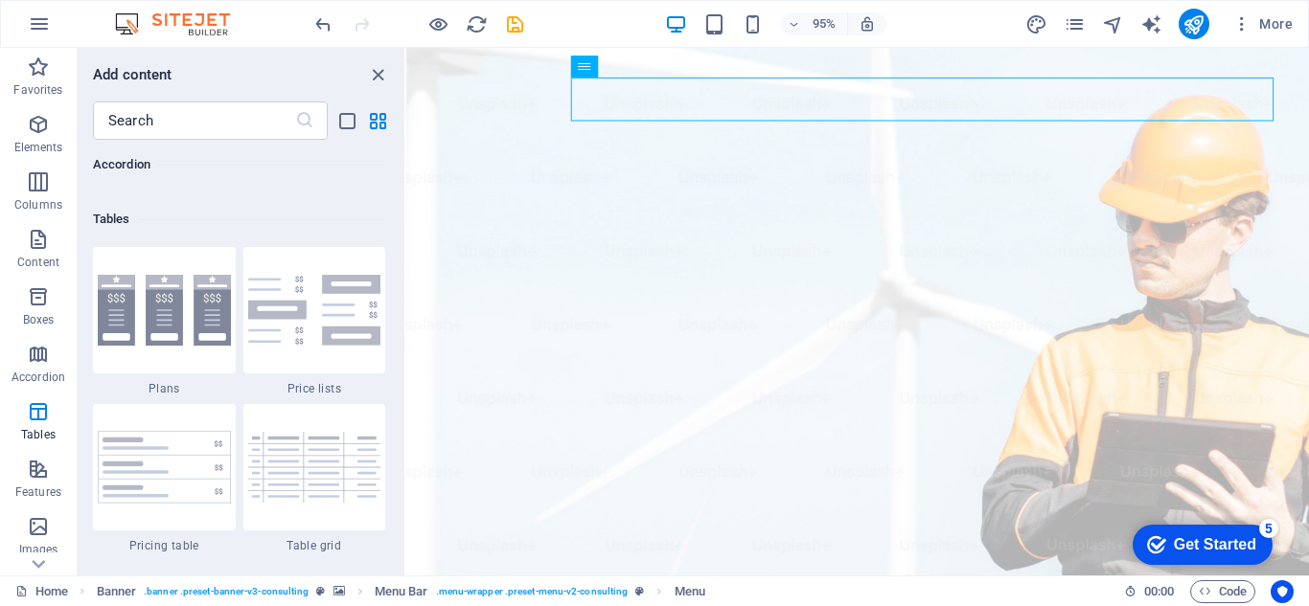
scroll to position [6635, 0]
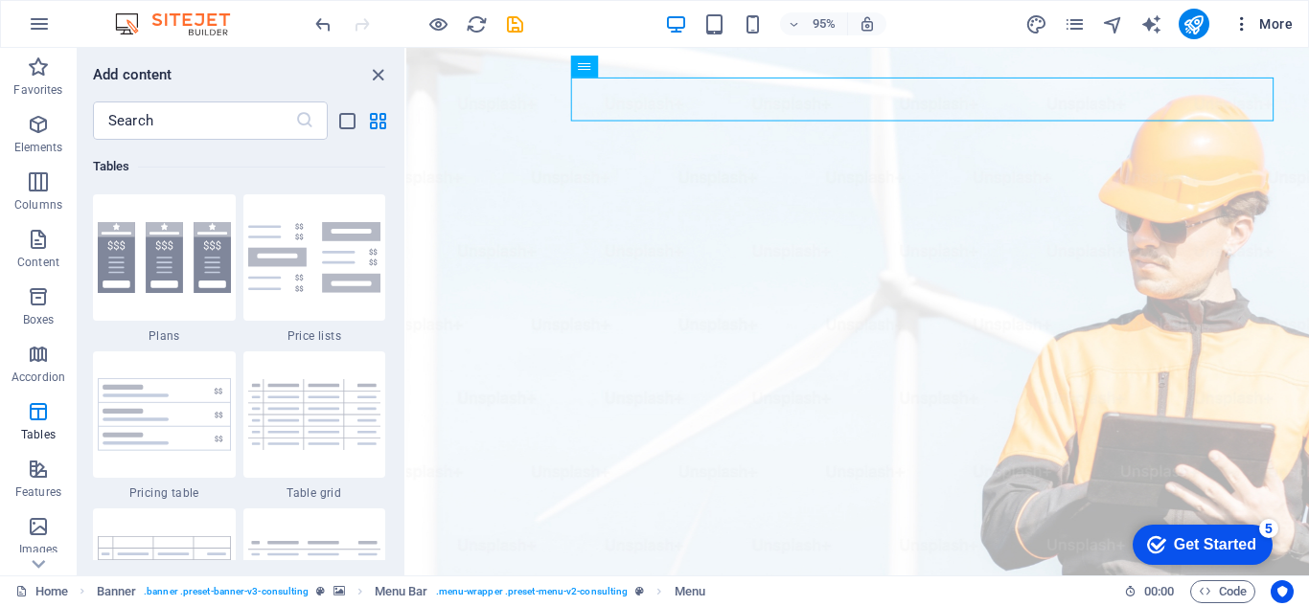
click at [1272, 22] on span "More" at bounding box center [1262, 23] width 60 height 19
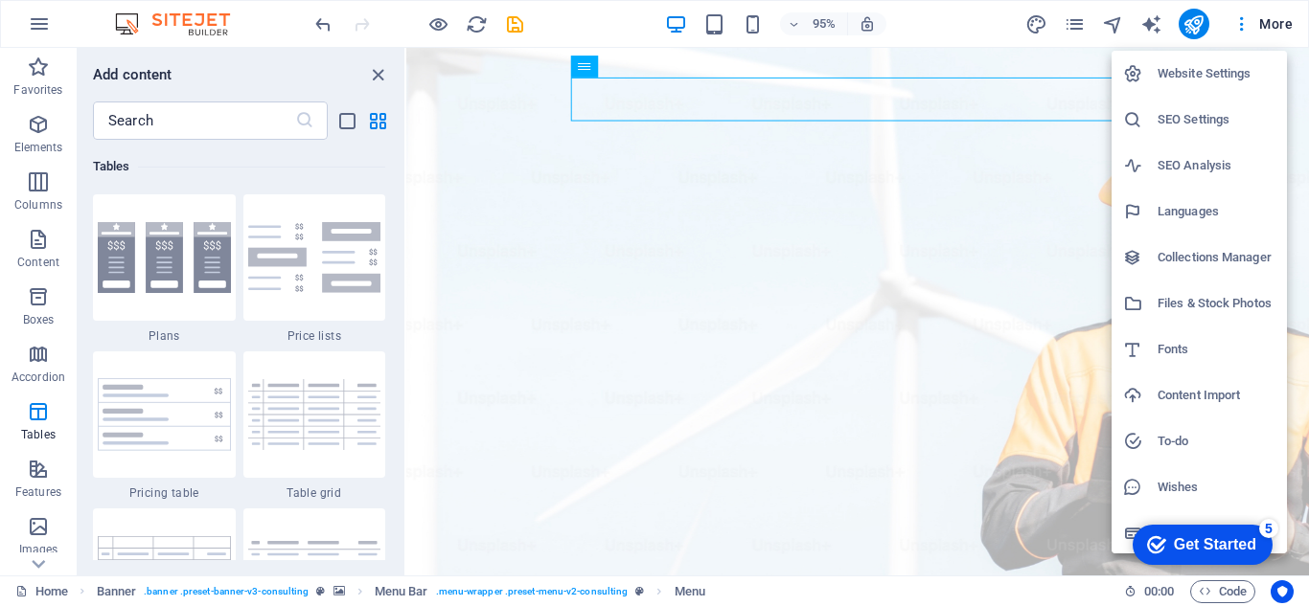
scroll to position [3, 0]
click at [1239, 34] on div at bounding box center [654, 303] width 1309 height 606
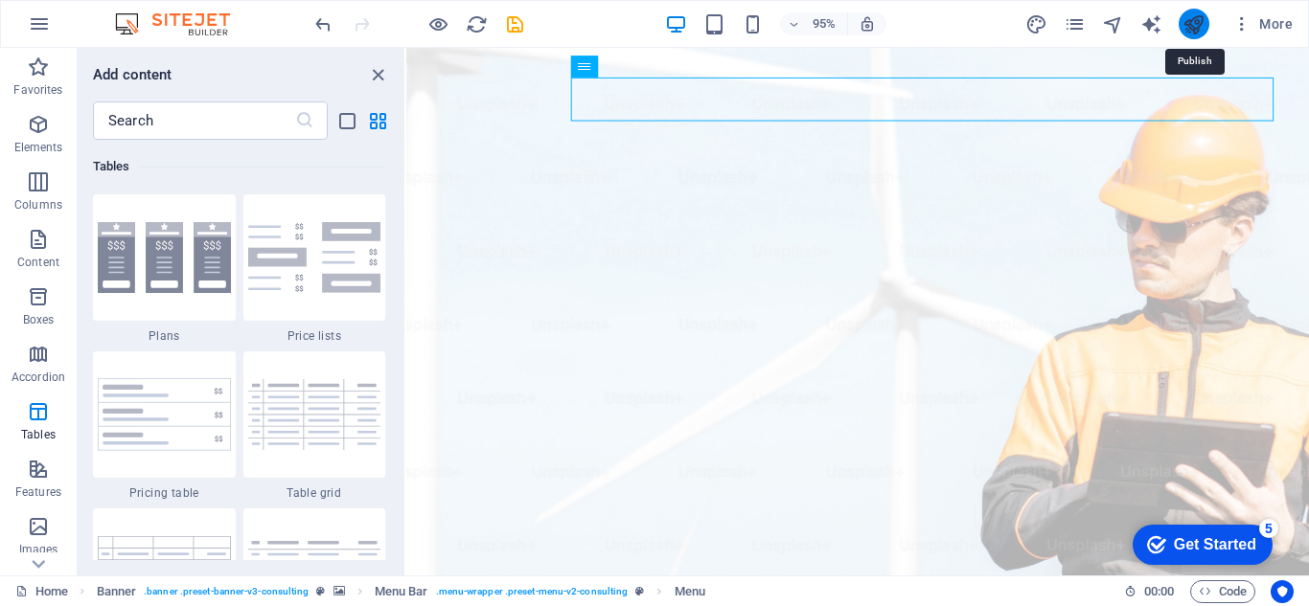
click at [1190, 27] on icon "publish" at bounding box center [1193, 24] width 22 height 22
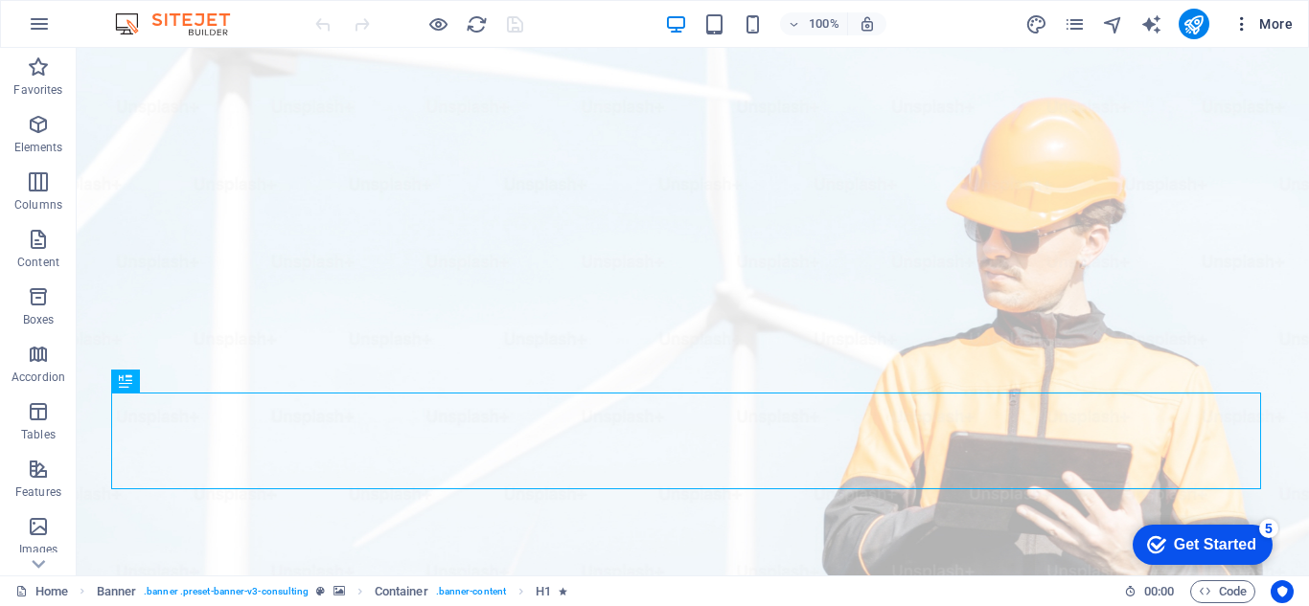
click at [1235, 18] on icon "button" at bounding box center [1241, 23] width 19 height 19
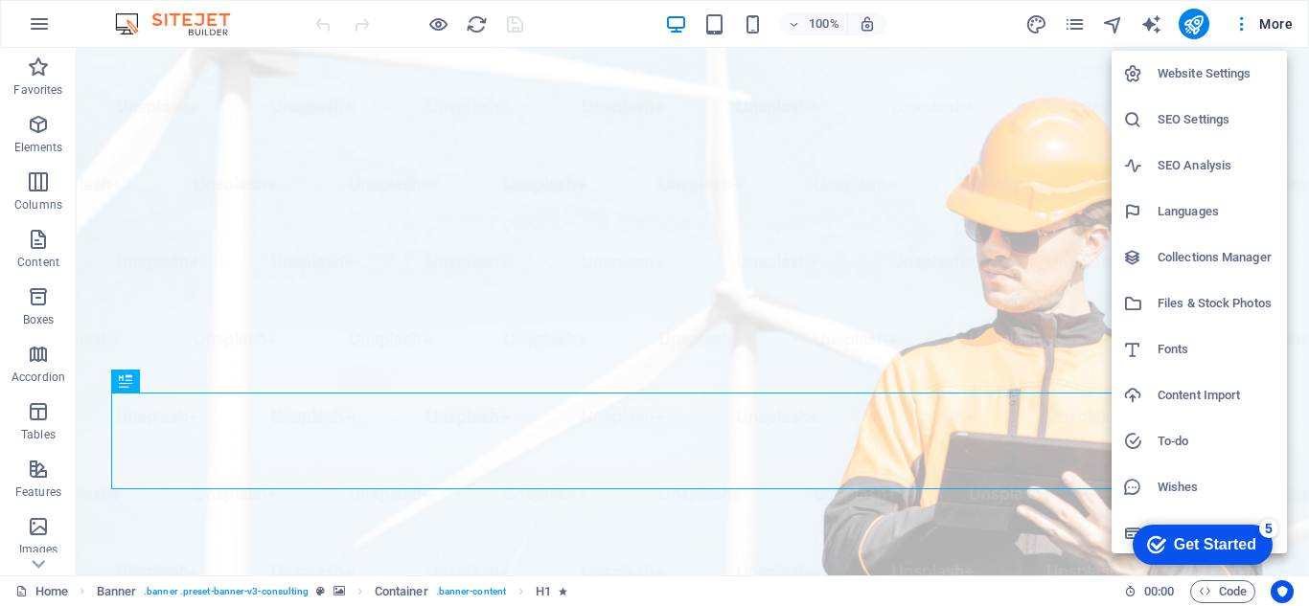
scroll to position [3, 0]
click at [1062, 26] on div at bounding box center [654, 303] width 1309 height 606
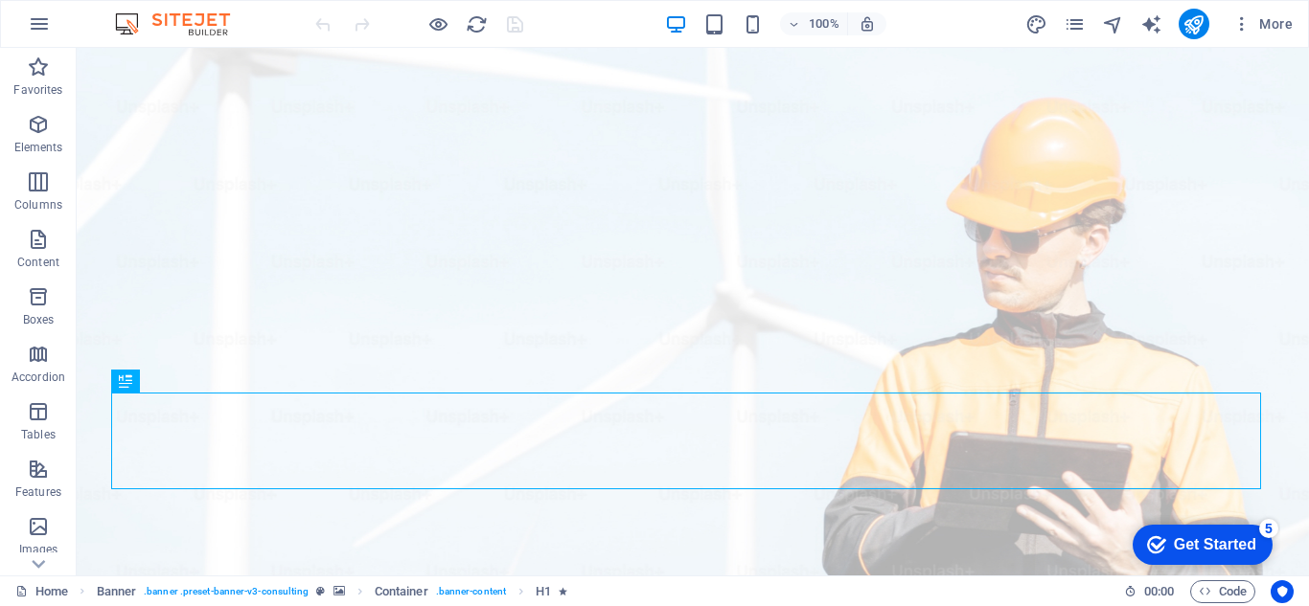
click at [1076, 26] on div "Website Settings SEO Settings SEO Analysis Languages Collections Manager Files …" at bounding box center [654, 308] width 1309 height 595
drag, startPoint x: 1076, startPoint y: 26, endPoint x: 1233, endPoint y: 18, distance: 157.3
click at [1233, 18] on icon "button" at bounding box center [1241, 23] width 19 height 19
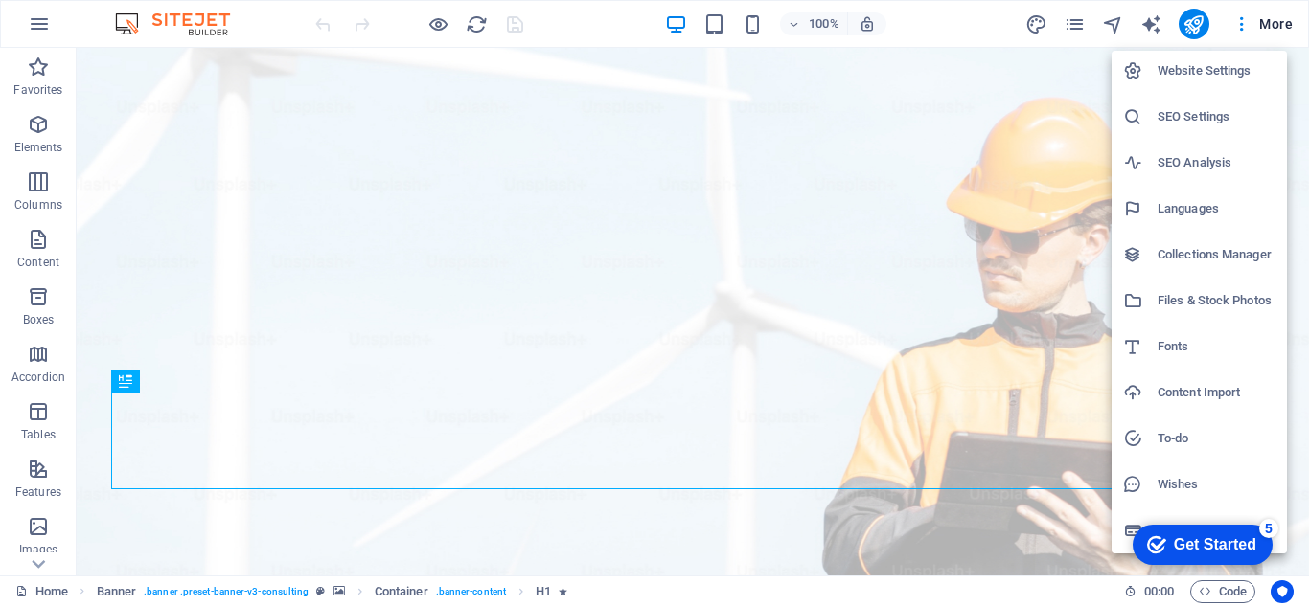
scroll to position [0, 0]
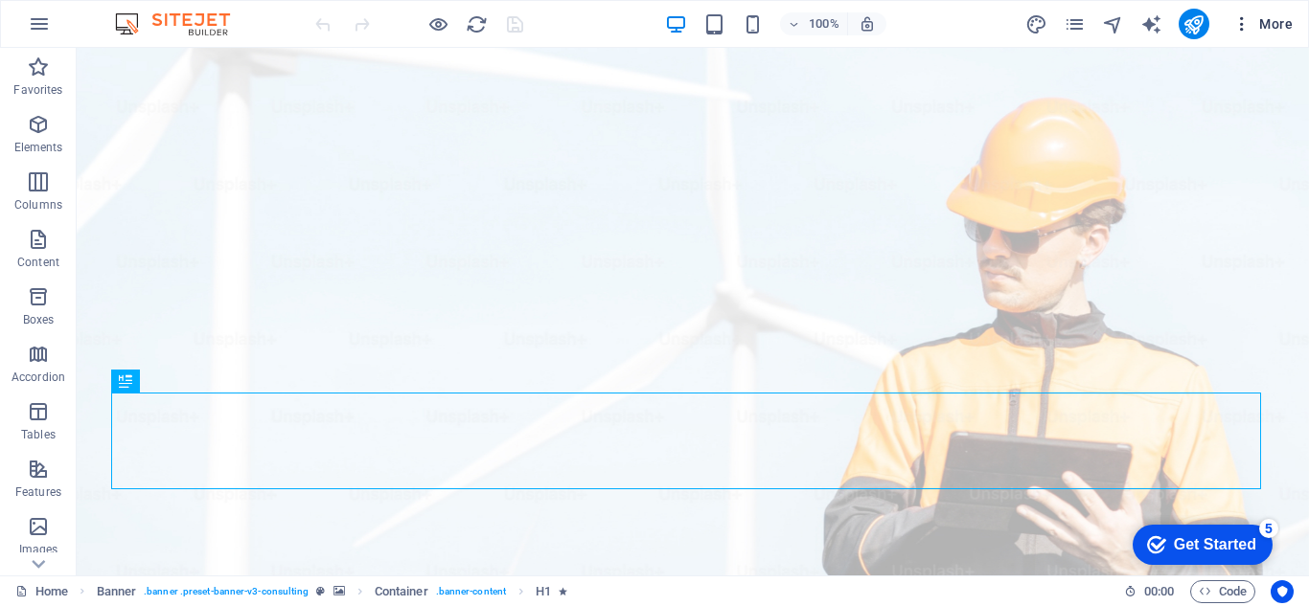
click at [1257, 20] on span "More" at bounding box center [1262, 23] width 60 height 19
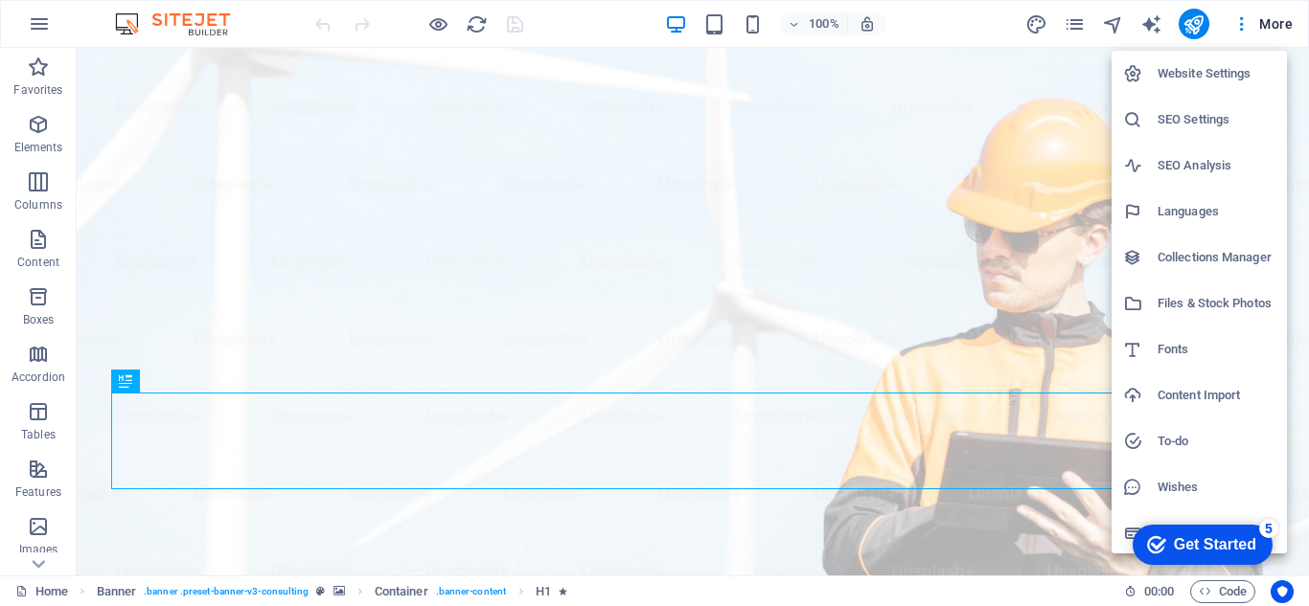
scroll to position [3, 0]
click at [1227, 549] on div "Get Started" at bounding box center [1214, 544] width 82 height 17
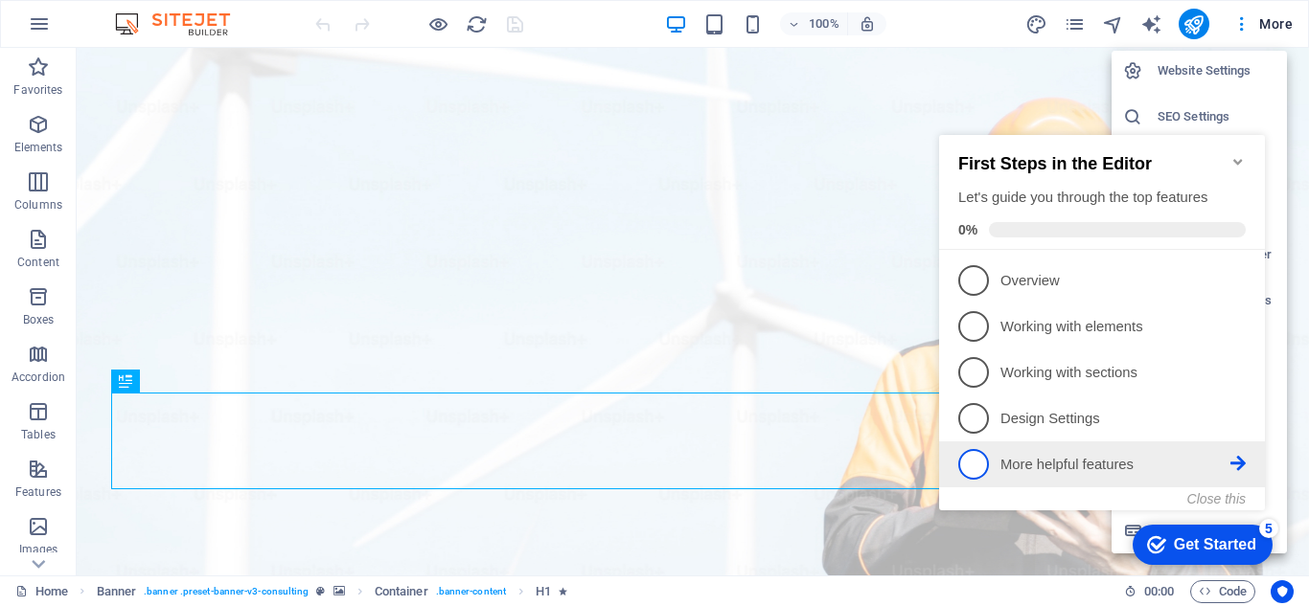
click at [1106, 460] on p "More helpful features - incomplete" at bounding box center [1115, 465] width 230 height 20
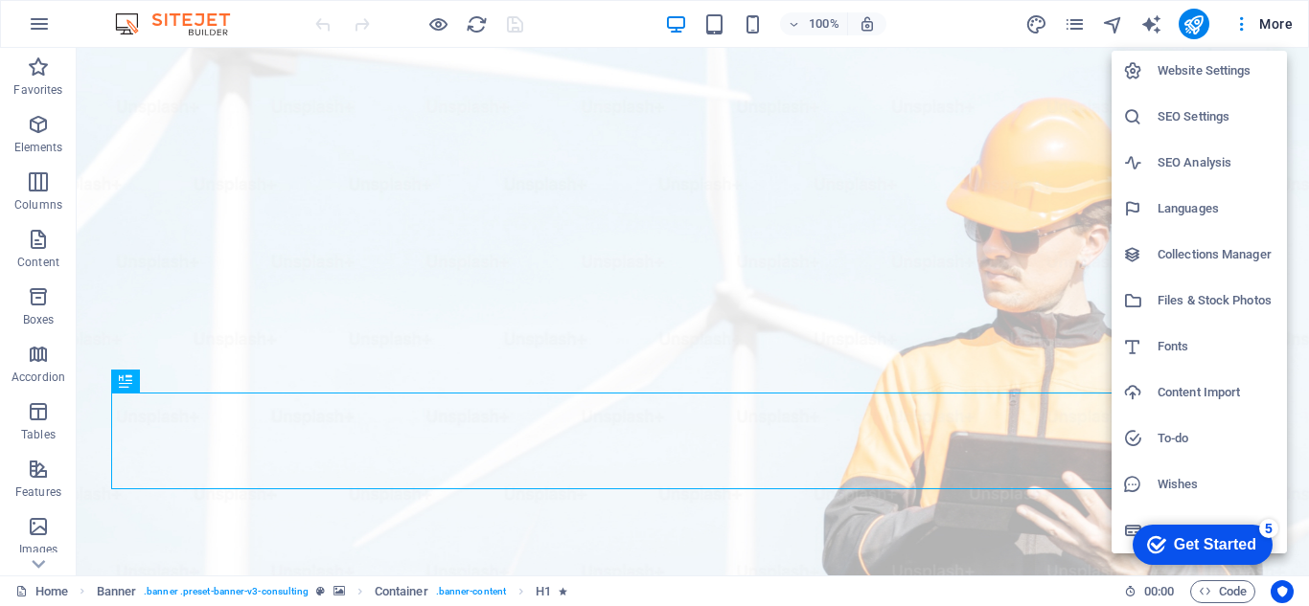
click at [34, 28] on div at bounding box center [654, 303] width 1309 height 606
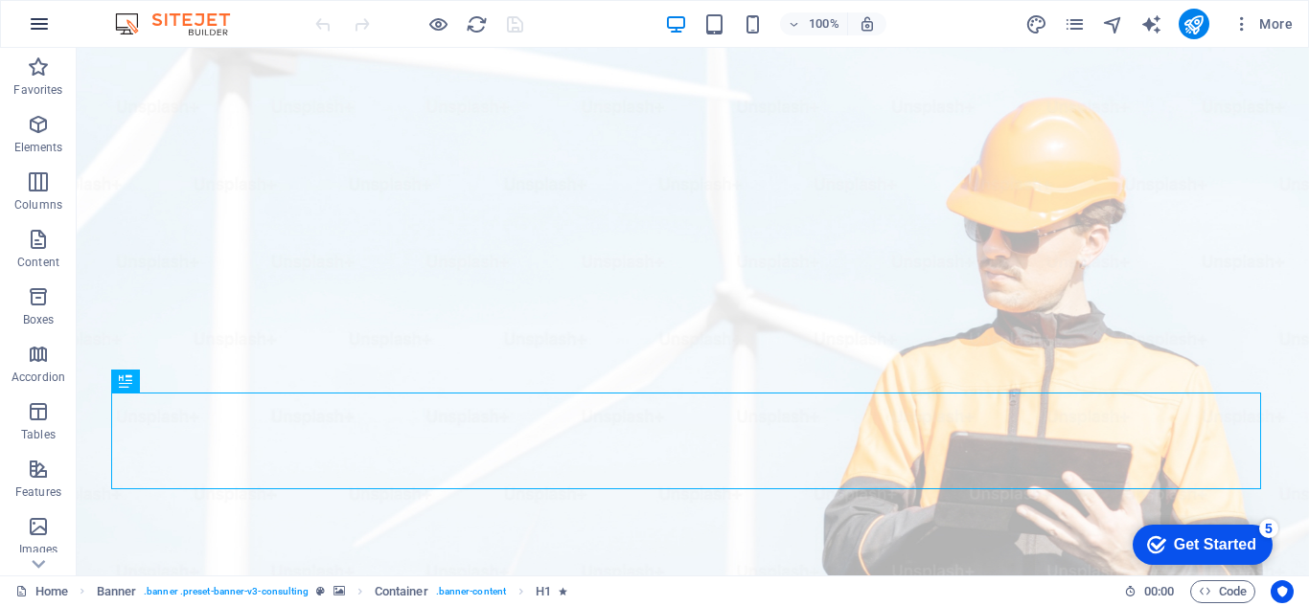
click at [40, 17] on icon "button" at bounding box center [39, 23] width 23 height 23
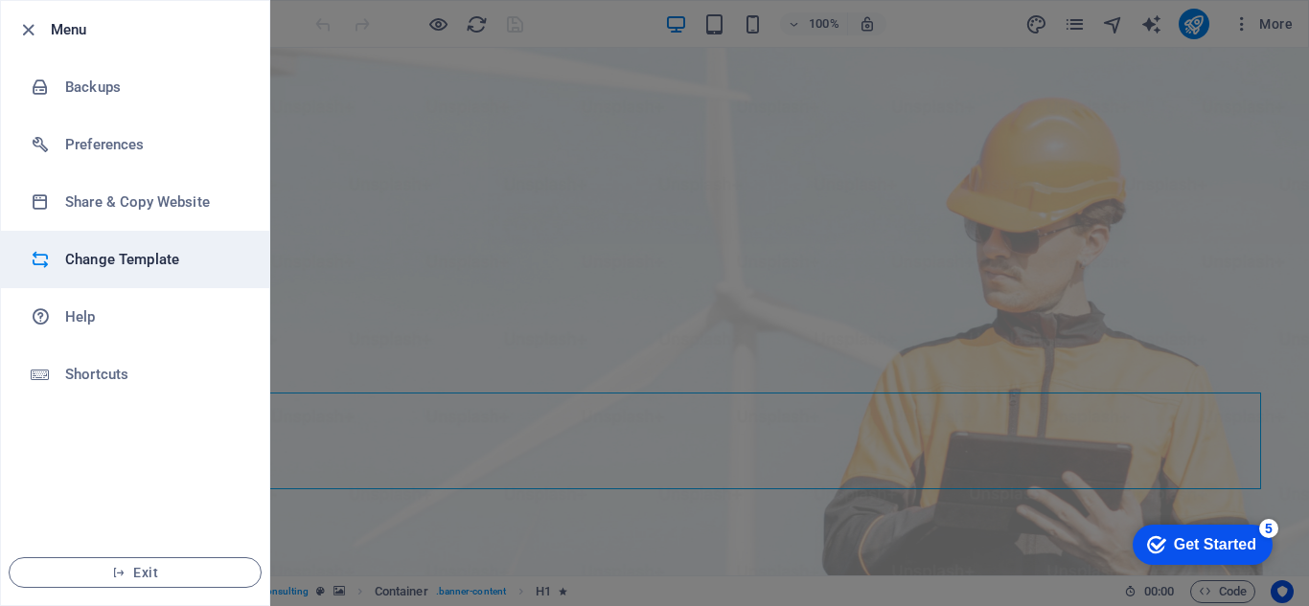
click at [126, 251] on h6 "Change Template" at bounding box center [153, 259] width 177 height 23
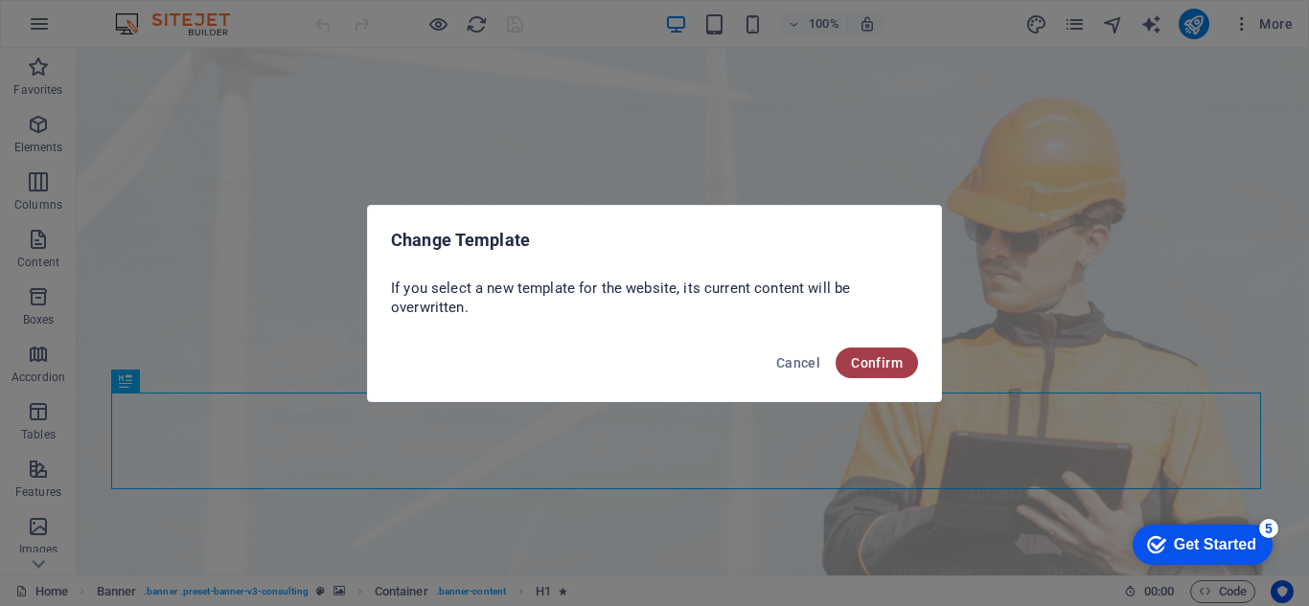
click at [877, 363] on span "Confirm" at bounding box center [877, 362] width 52 height 15
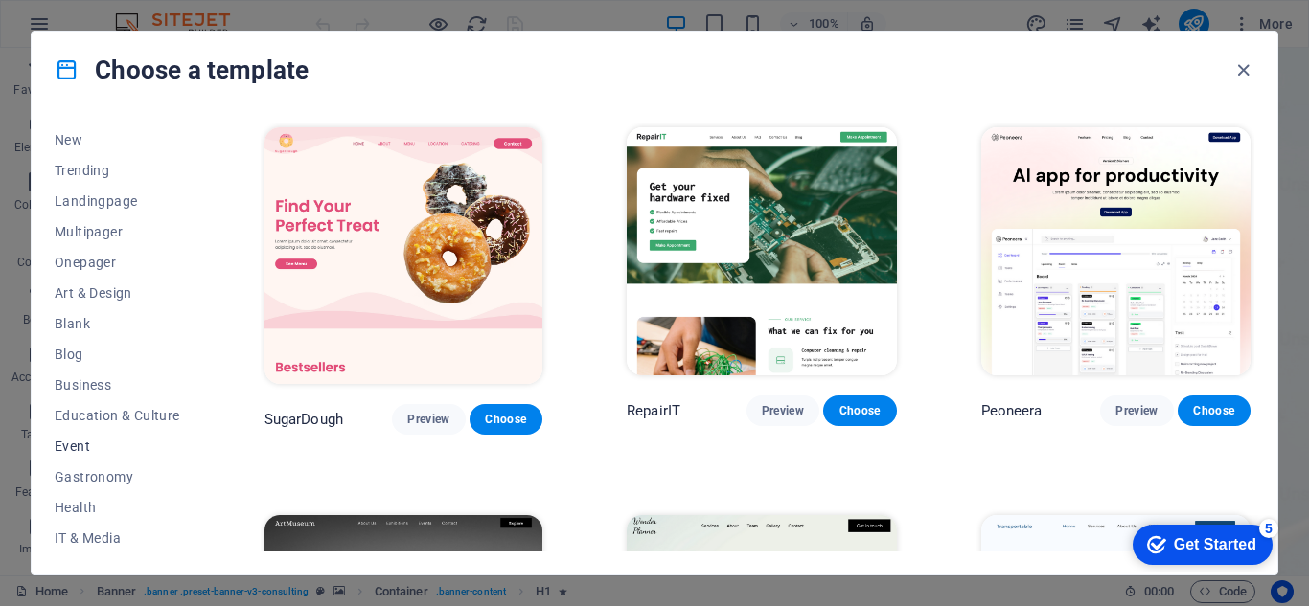
scroll to position [0, 0]
click at [90, 386] on span "Blank" at bounding box center [117, 383] width 125 height 15
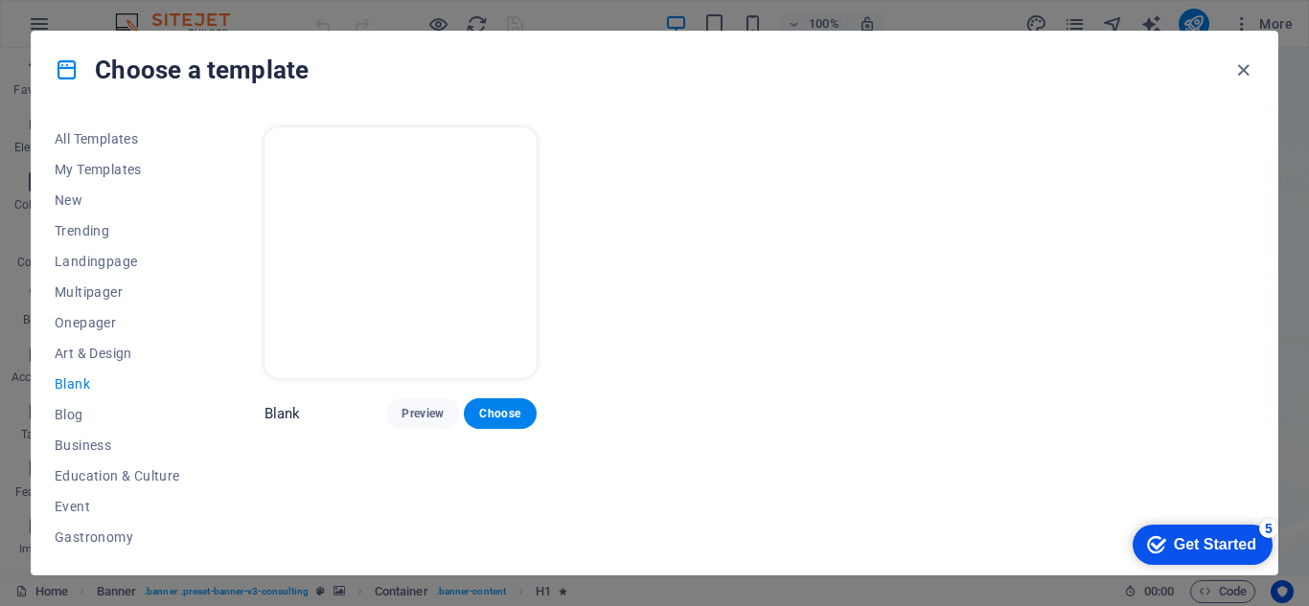
click at [368, 292] on img at bounding box center [400, 252] width 272 height 251
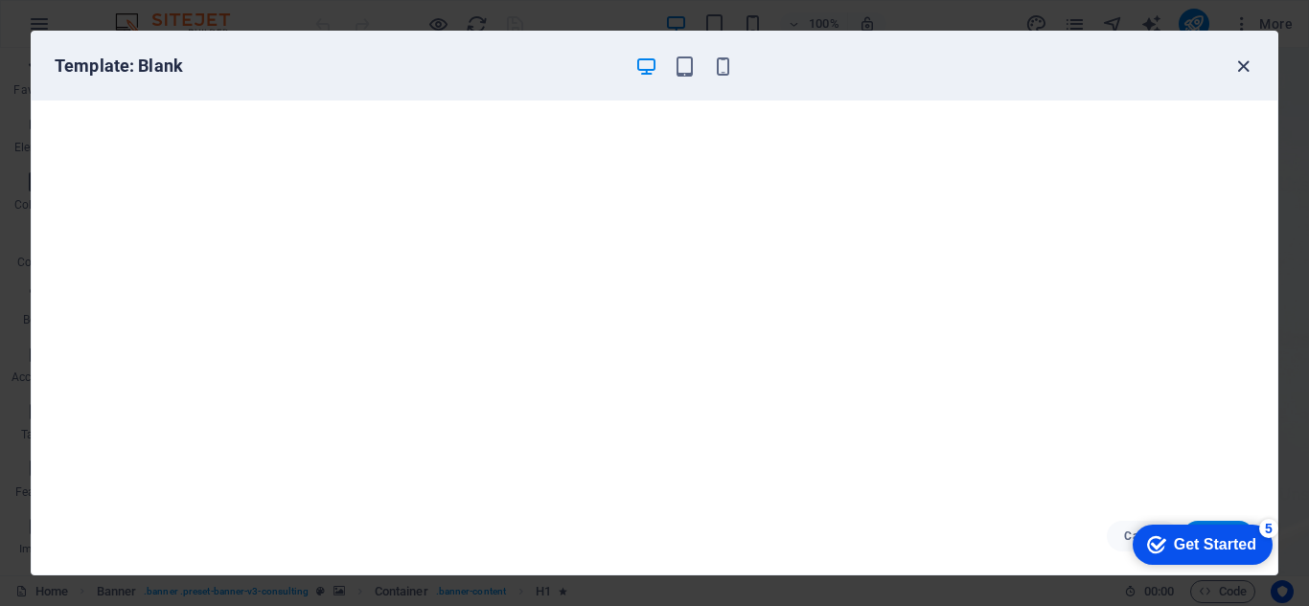
click at [1248, 65] on icon "button" at bounding box center [1243, 67] width 22 height 22
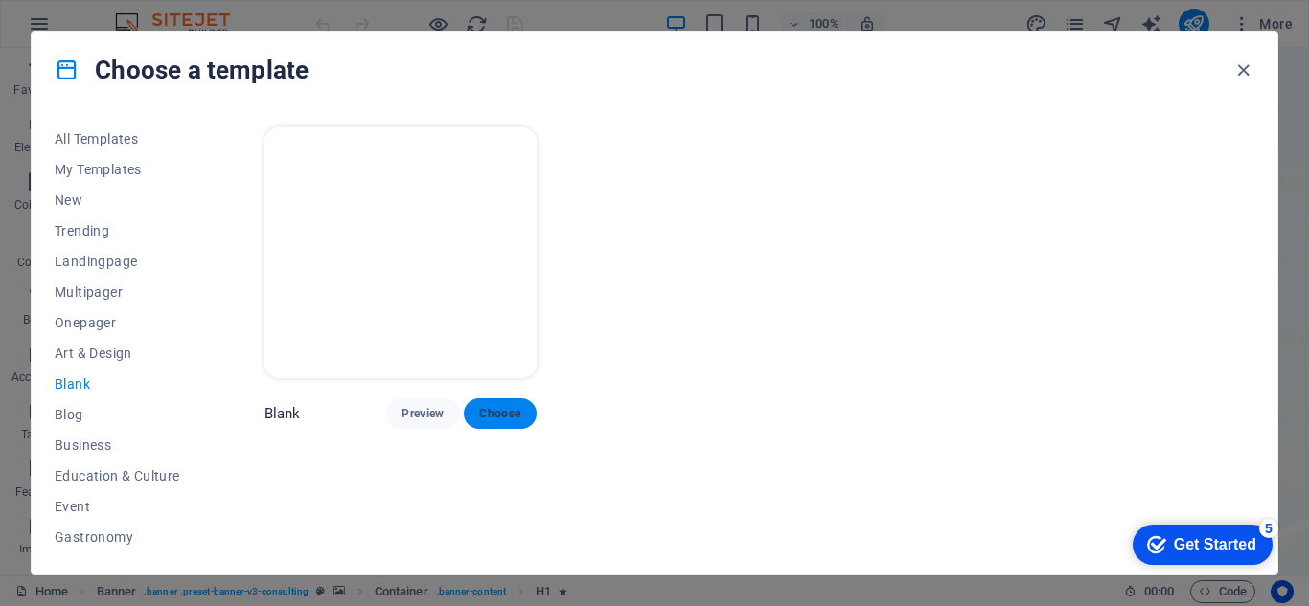
click at [496, 406] on span "Choose" at bounding box center [500, 413] width 42 height 15
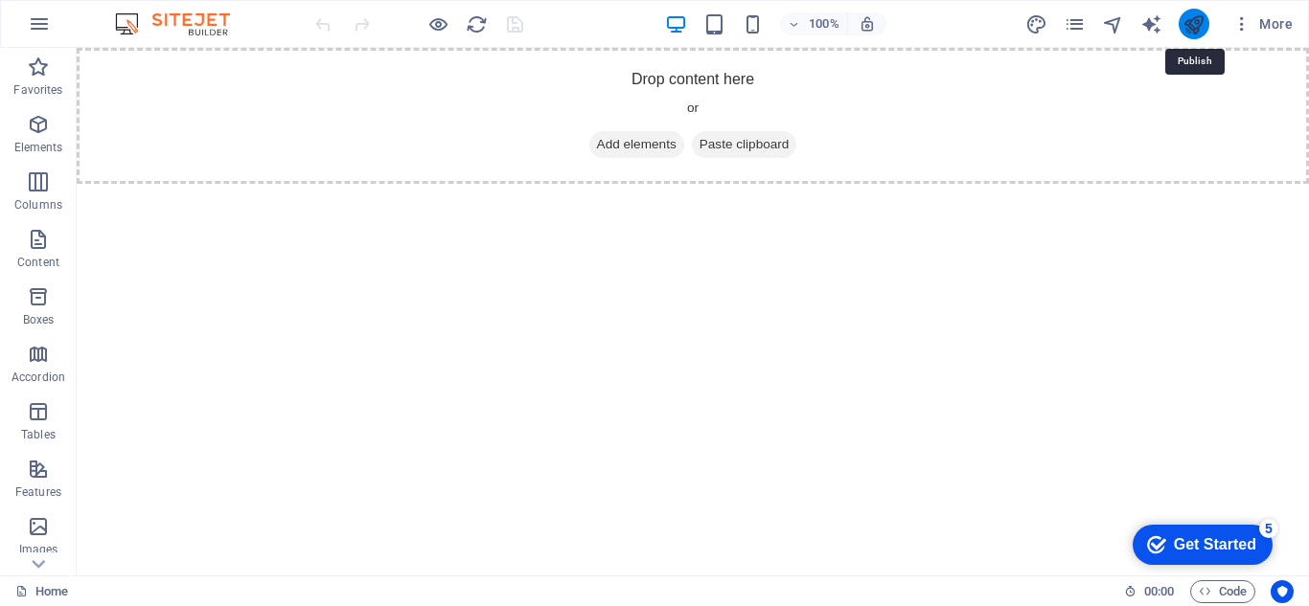
click at [1193, 34] on icon "publish" at bounding box center [1193, 24] width 22 height 22
click at [1255, 25] on span "More" at bounding box center [1262, 23] width 60 height 19
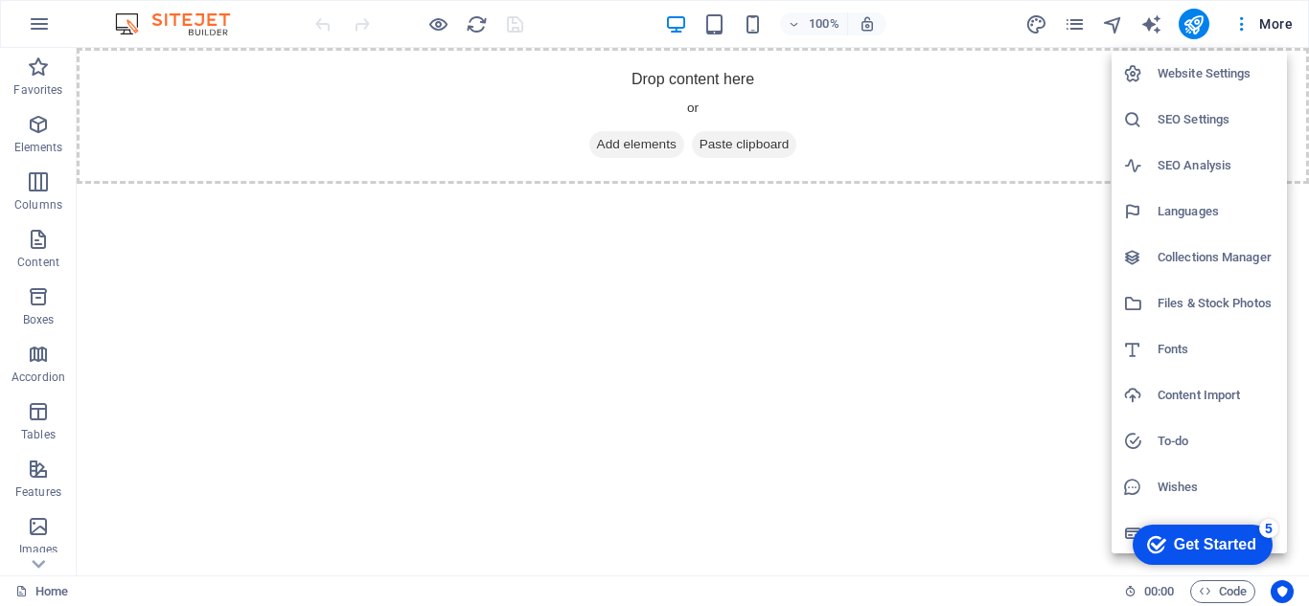
scroll to position [3, 0]
click at [1074, 29] on div at bounding box center [654, 303] width 1309 height 606
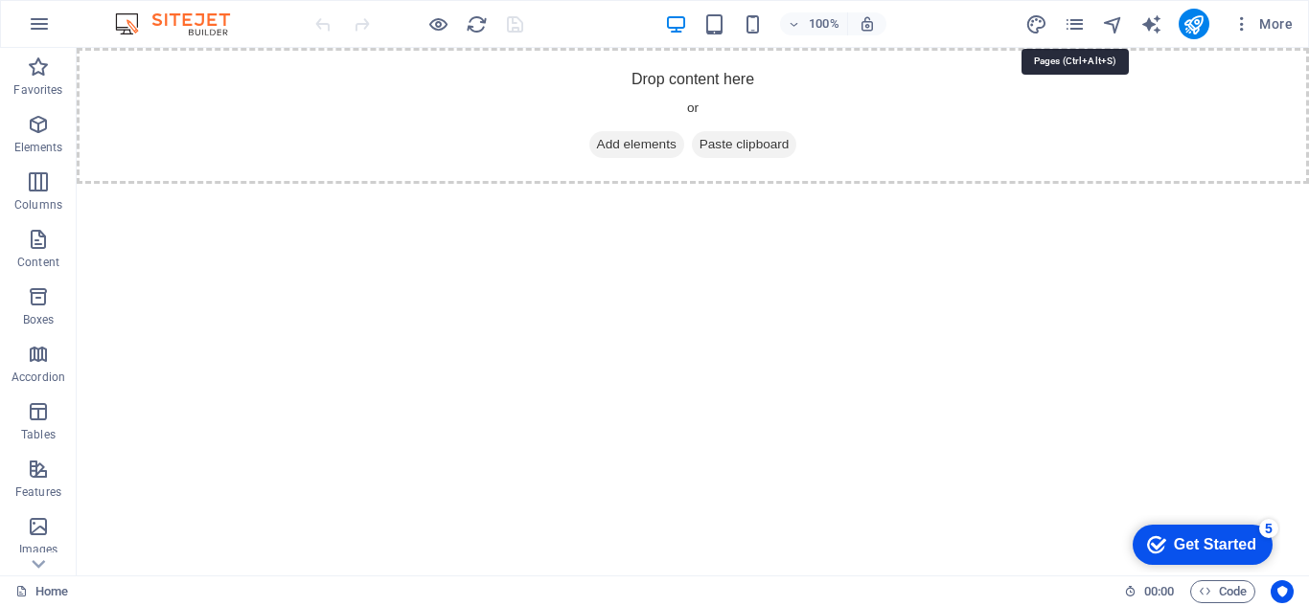
click at [1074, 29] on icon "pages" at bounding box center [1074, 24] width 22 height 22
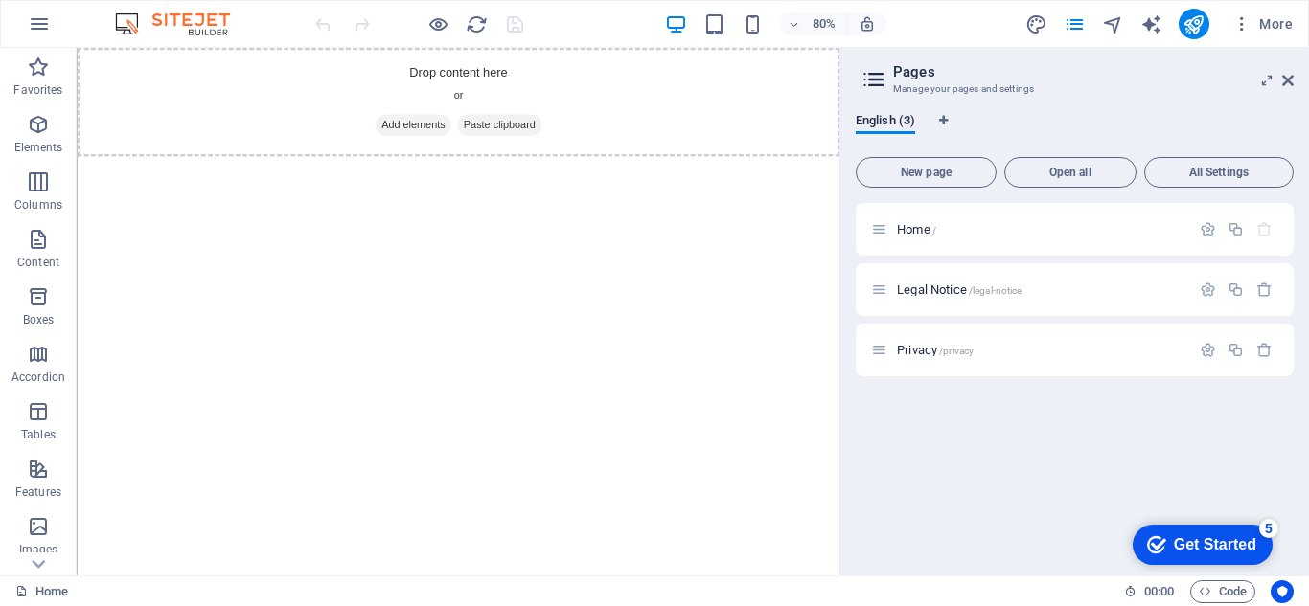
click at [874, 87] on icon at bounding box center [873, 79] width 29 height 27
click at [878, 74] on icon at bounding box center [873, 79] width 29 height 27
click at [1285, 82] on icon at bounding box center [1287, 80] width 11 height 15
